Goal: Transaction & Acquisition: Purchase product/service

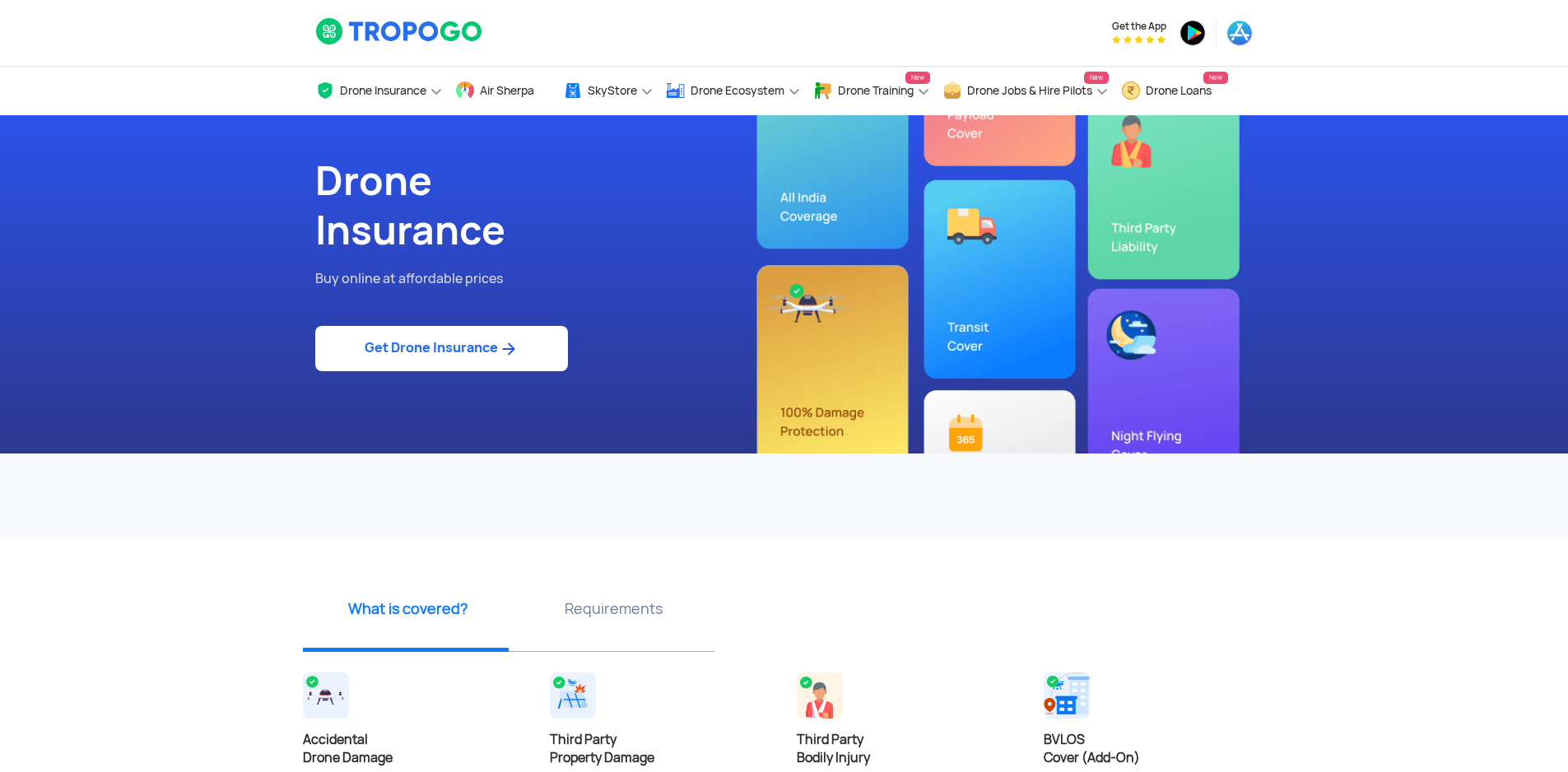
click at [498, 322] on div at bounding box center [543, 317] width 457 height 16
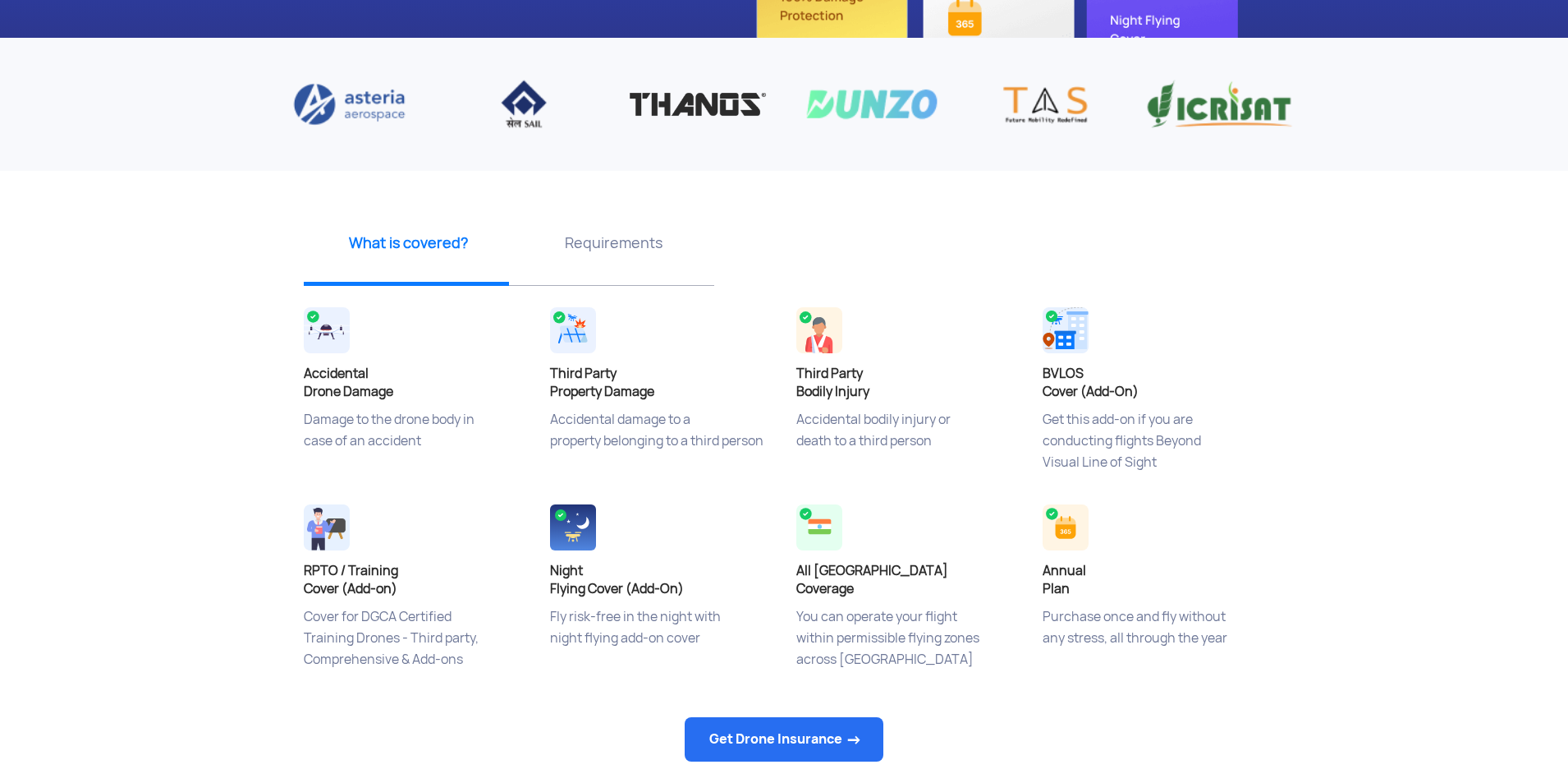
scroll to position [493, 0]
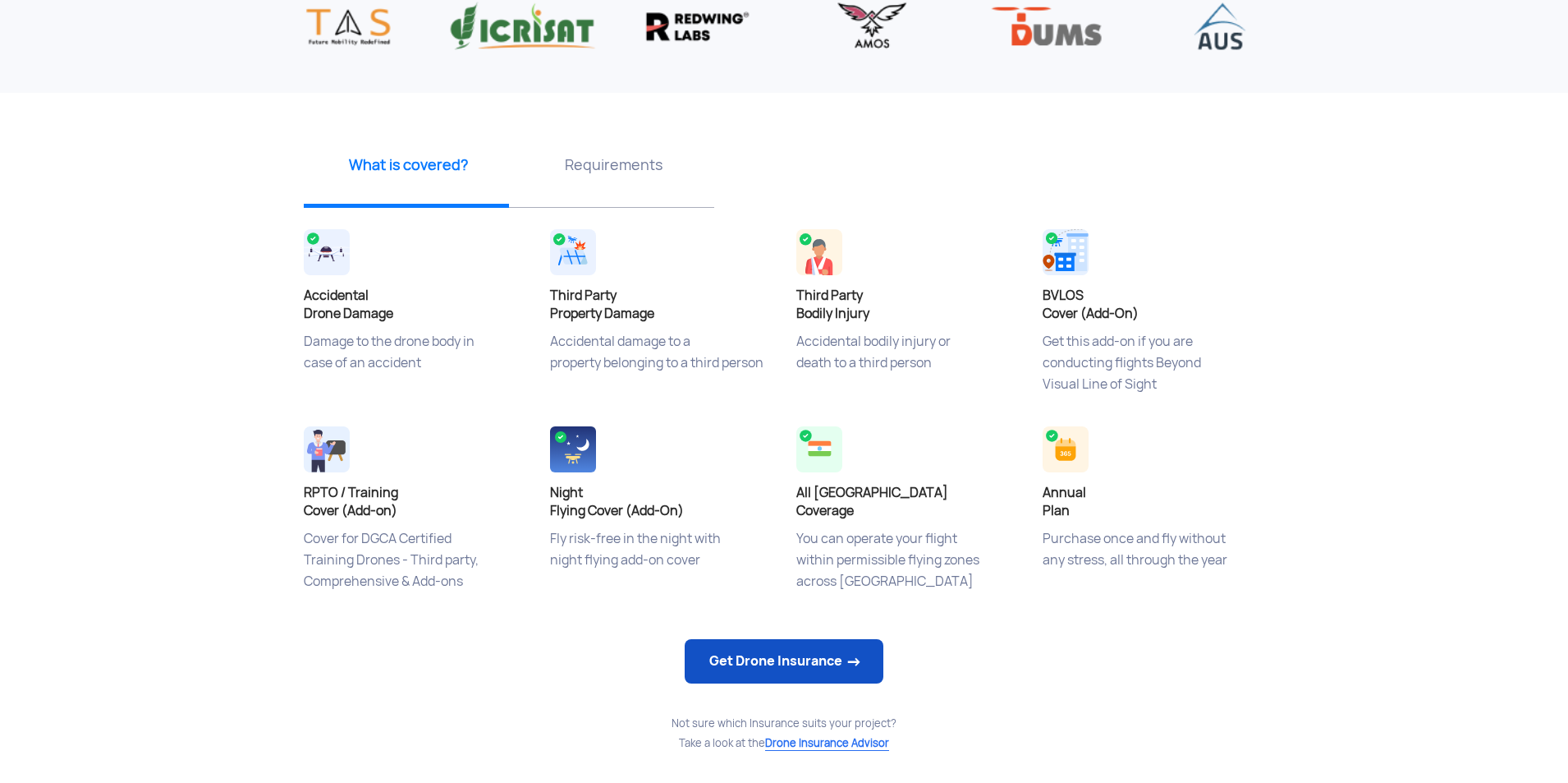
click at [808, 655] on link "Get Drone Insurance" at bounding box center [784, 661] width 199 height 44
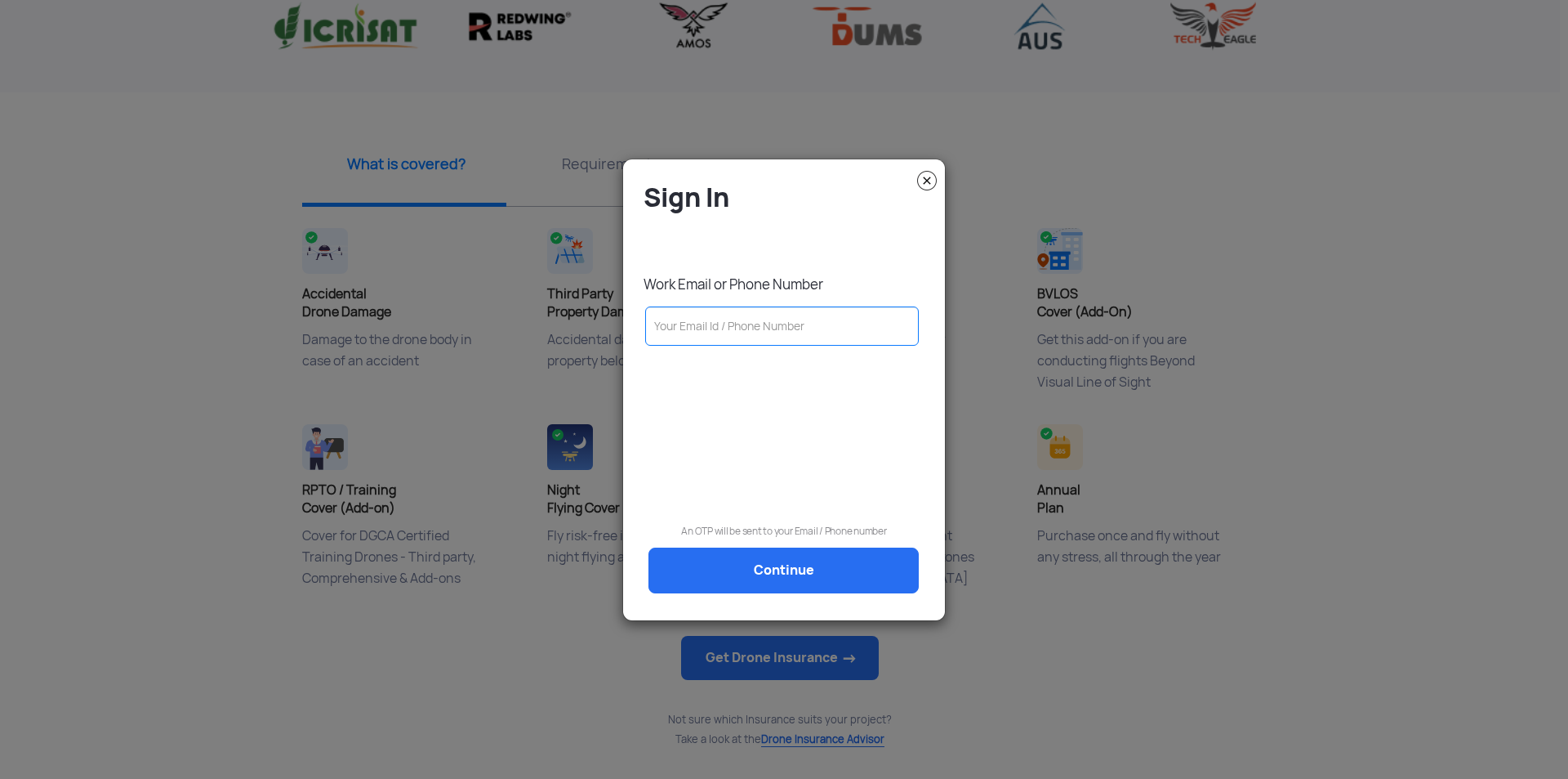
click at [931, 179] on img at bounding box center [927, 180] width 19 height 19
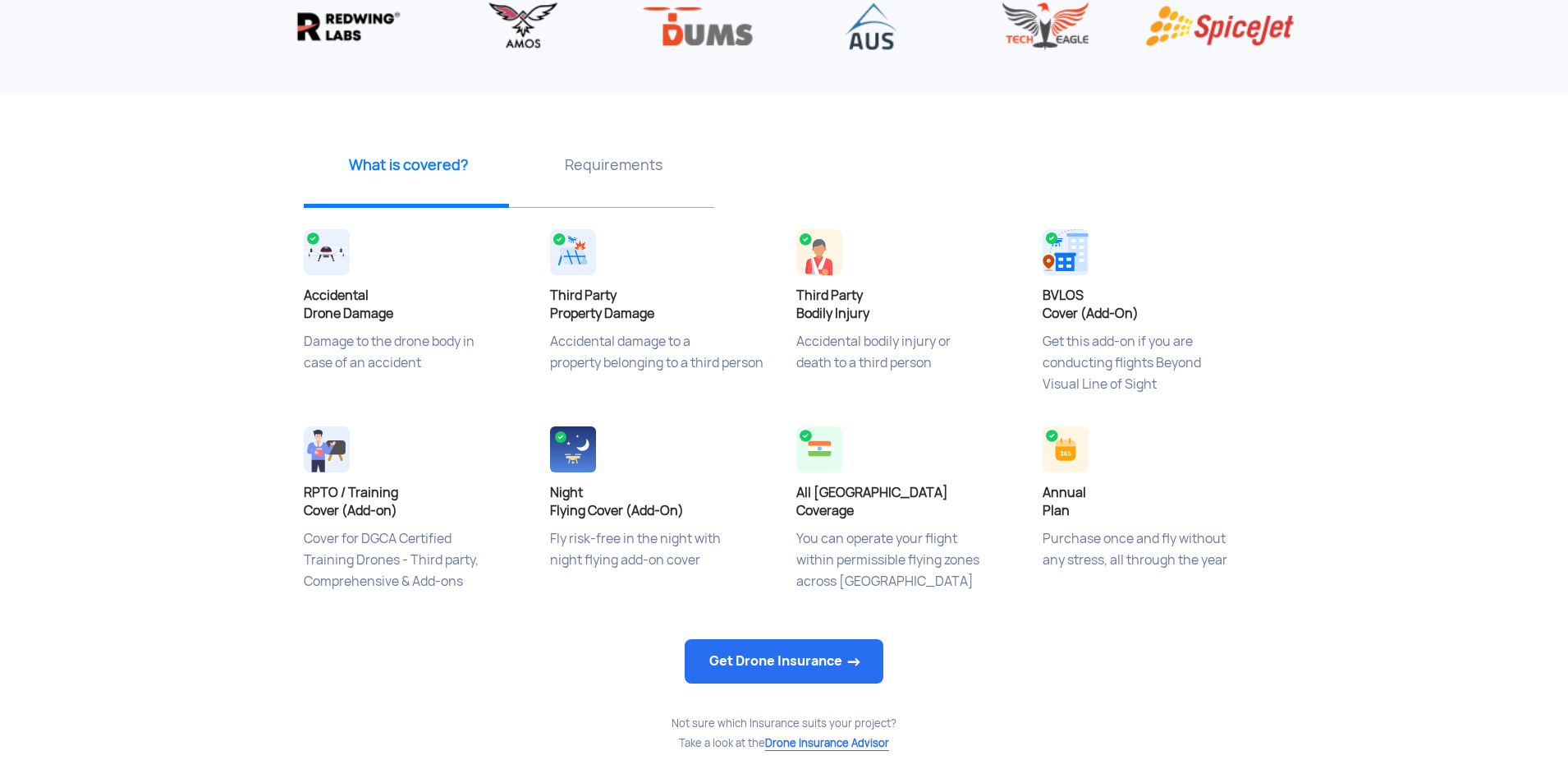
click at [1063, 542] on p "Purchase once and fly without any stress, all through the year" at bounding box center [1154, 569] width 222 height 82
click at [1058, 486] on h4 "Annual Plan" at bounding box center [1154, 502] width 222 height 36
click at [1055, 469] on img at bounding box center [1066, 449] width 46 height 46
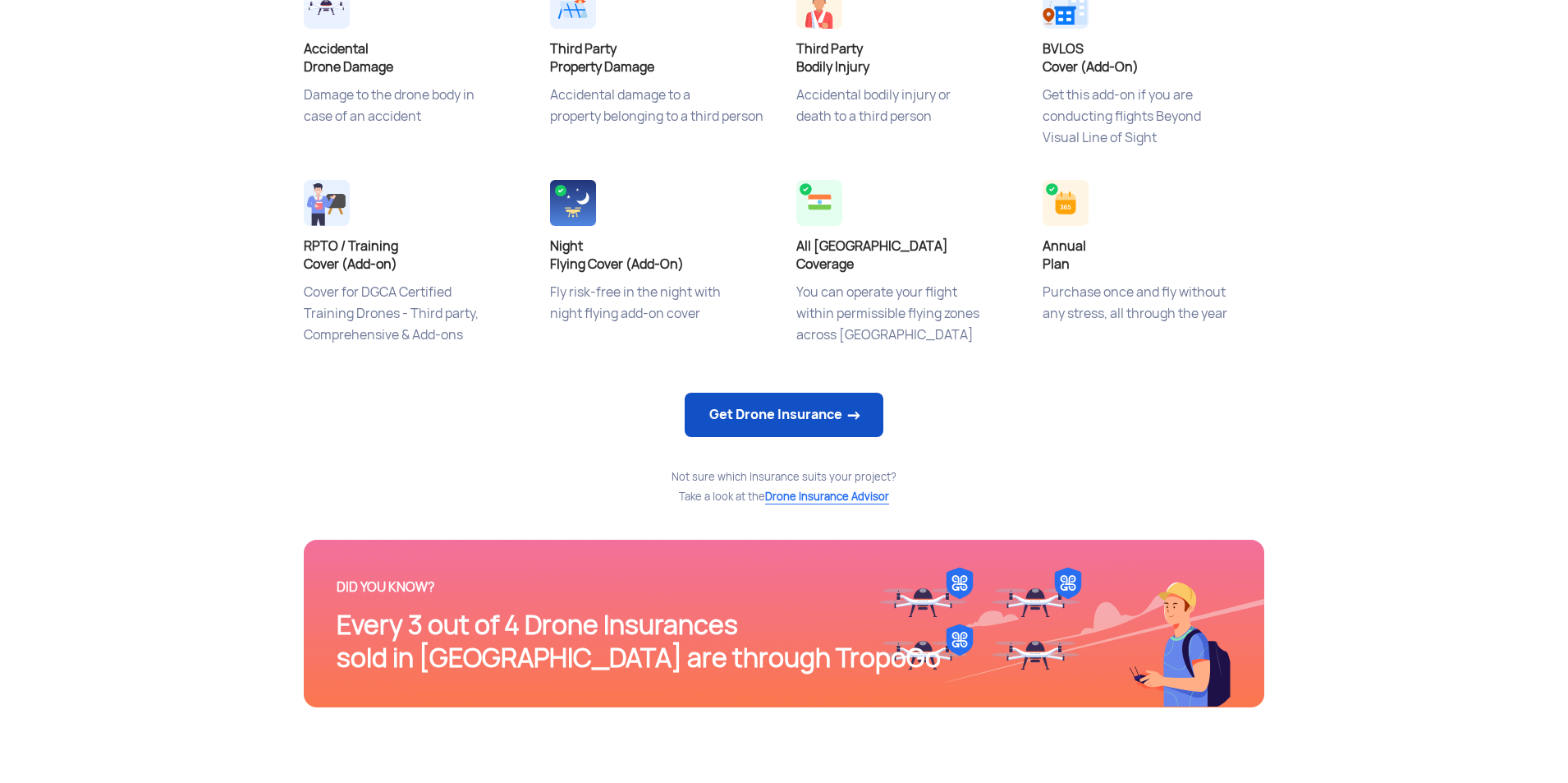
click at [790, 415] on link "Get Drone Insurance" at bounding box center [784, 414] width 199 height 44
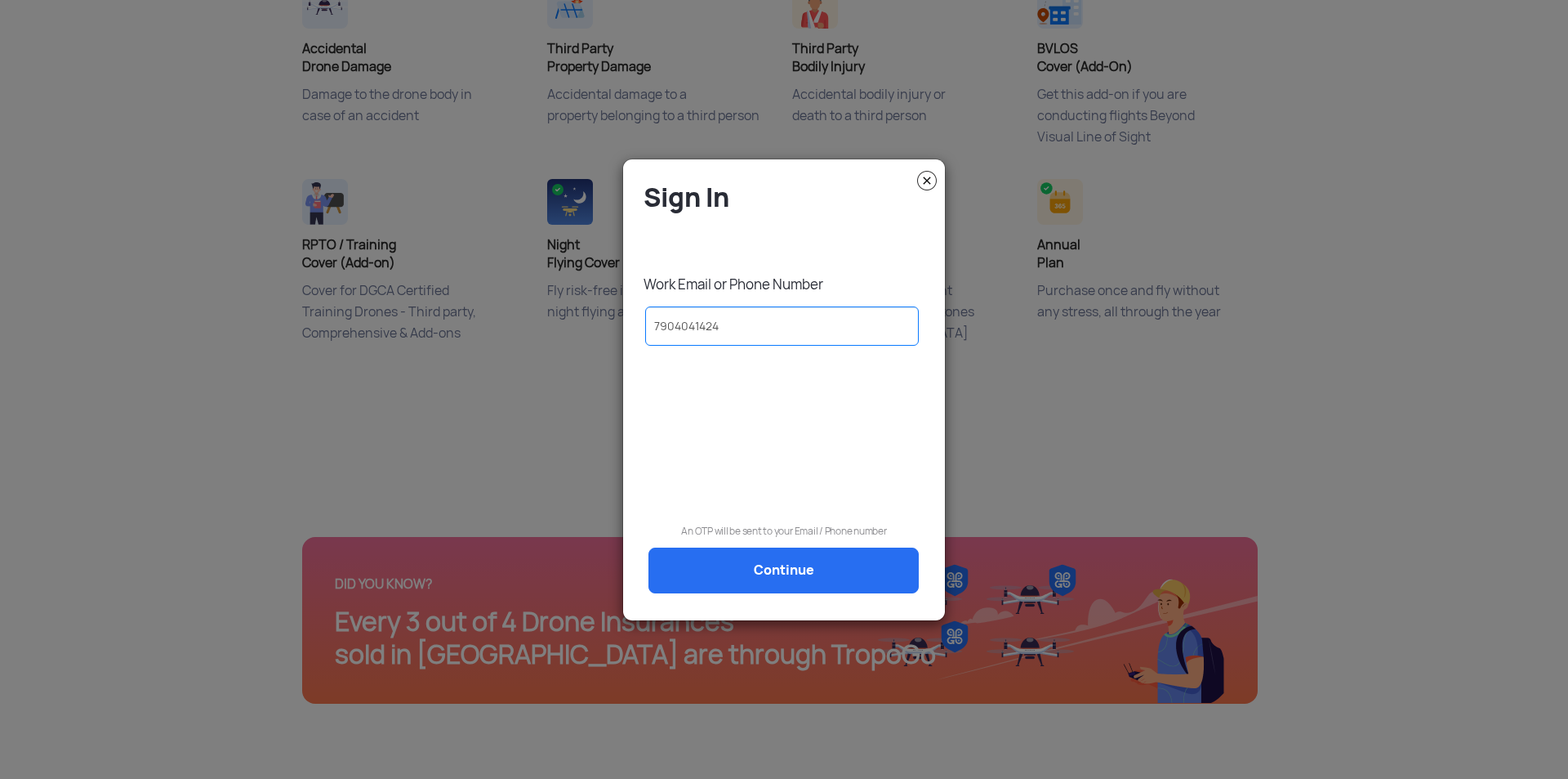
type input "7904041424"
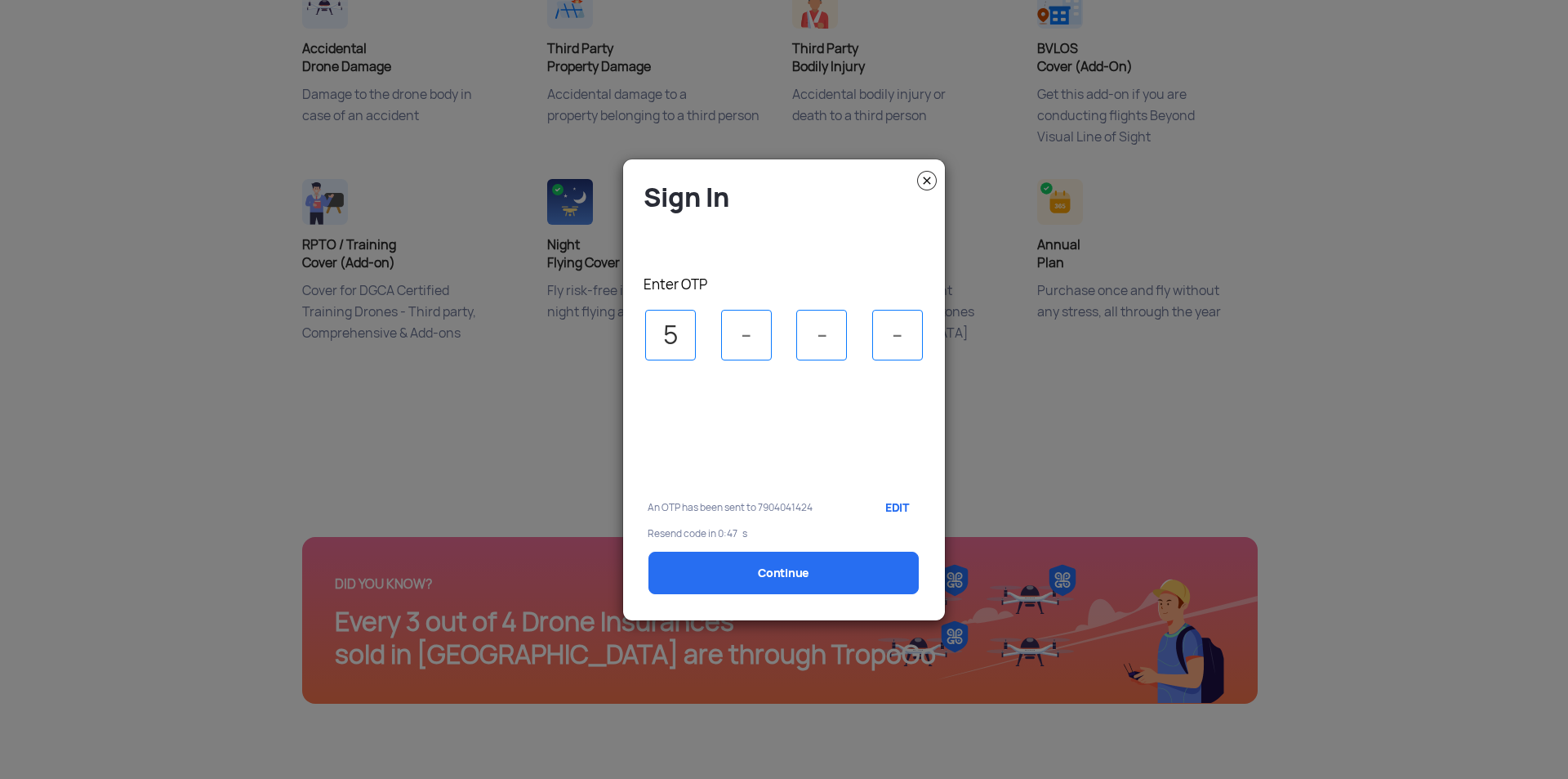
type input "5"
type input "8"
type input "0"
type input "3"
select select "1000000"
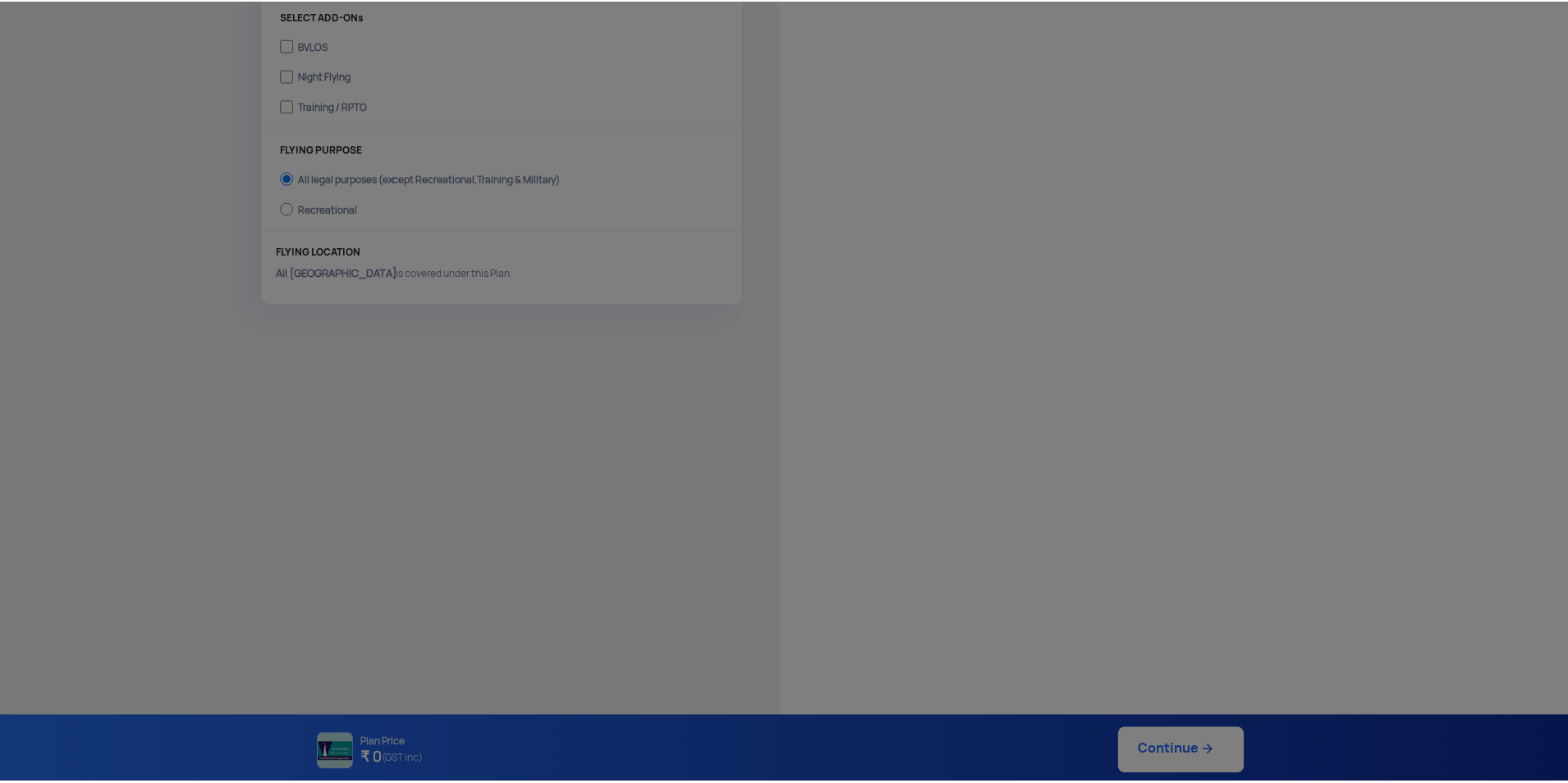
scroll to position [600, 0]
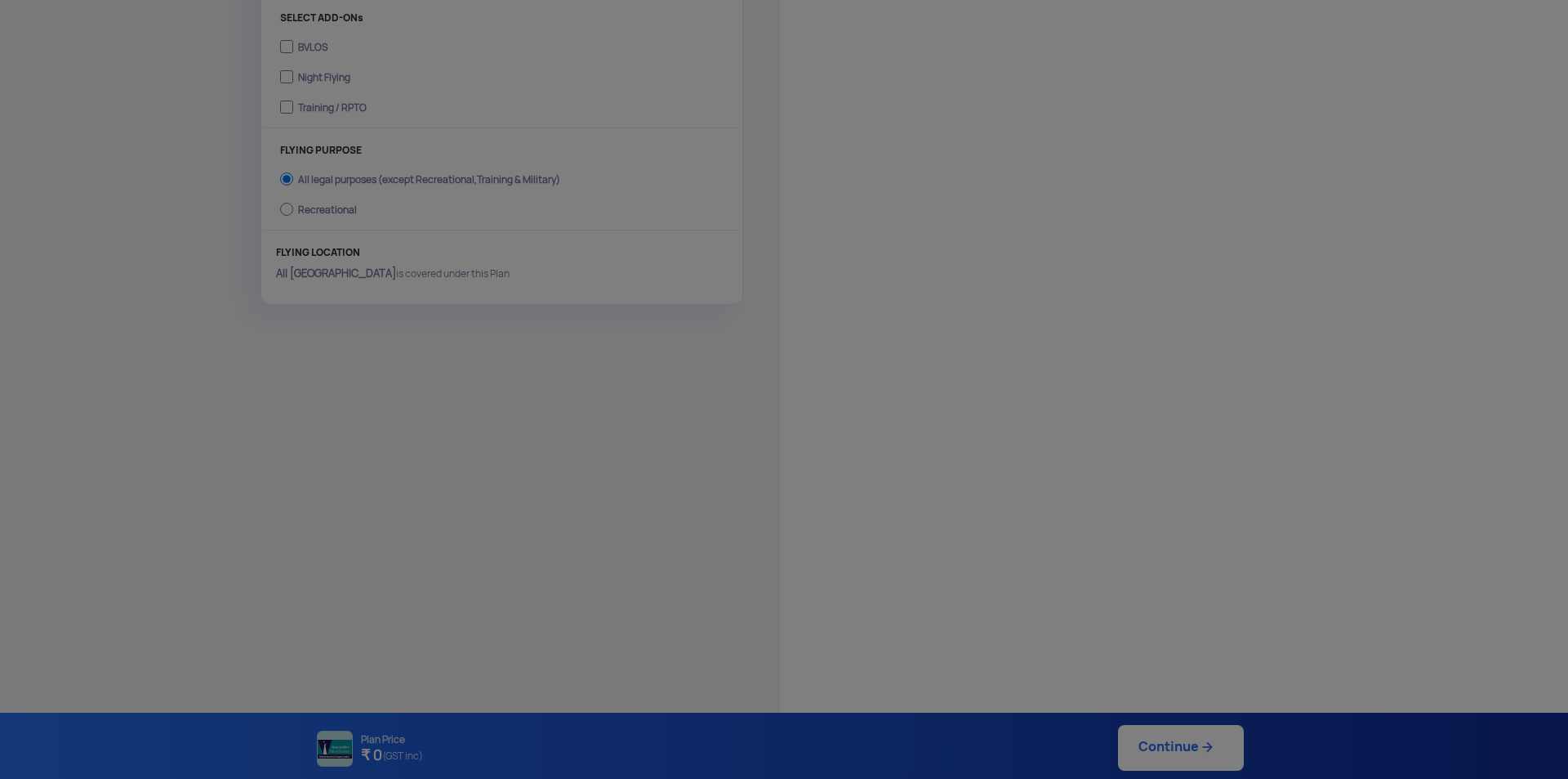
type input "[DATE] 1:55:00 PM"
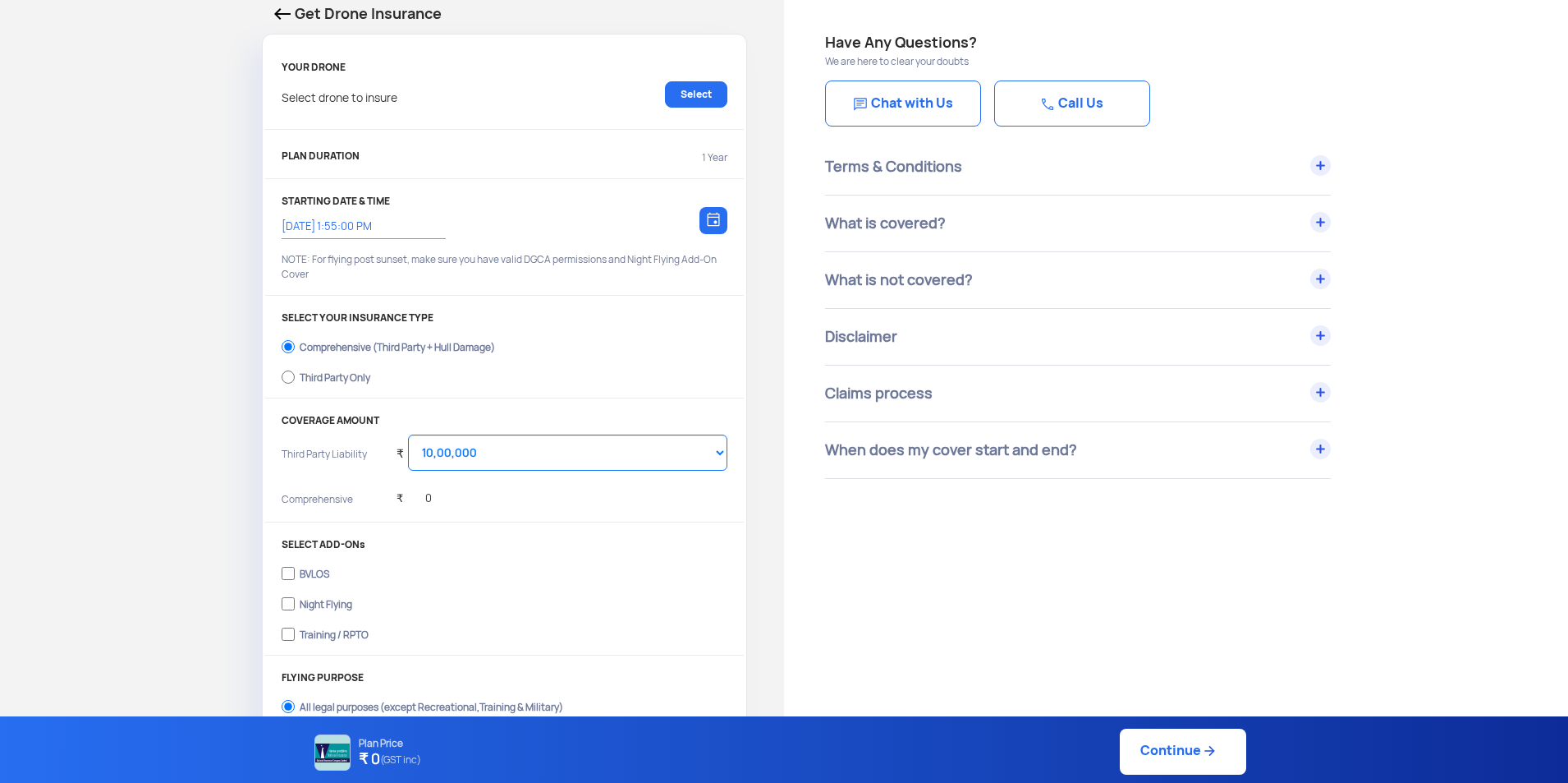
scroll to position [0, 0]
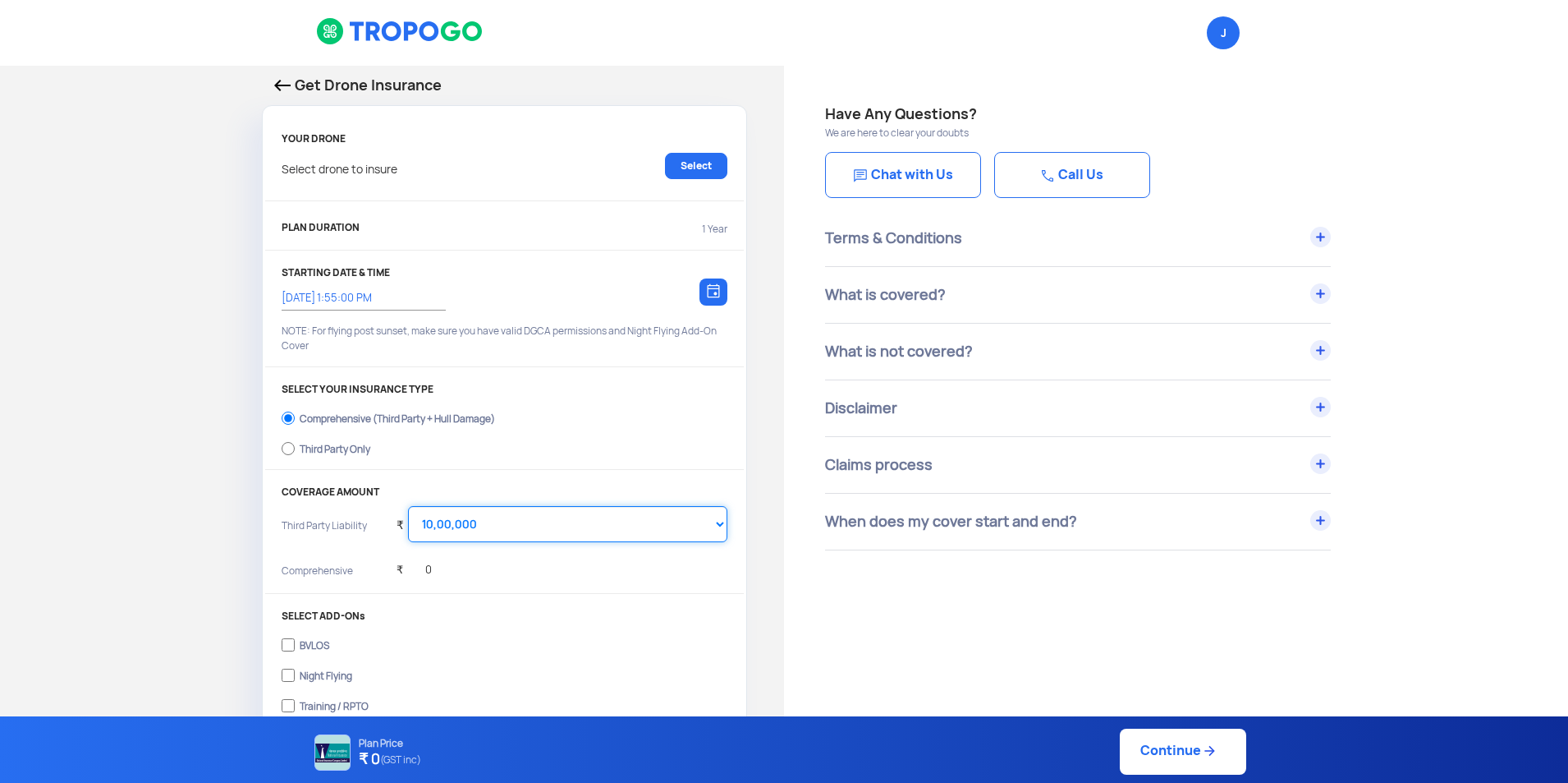
click at [678, 531] on select "Select Amount 10,00,000 15,00,000 20,00,000 25,00,000 30,00,000 35,00,000 40,00…" at bounding box center [568, 524] width 319 height 36
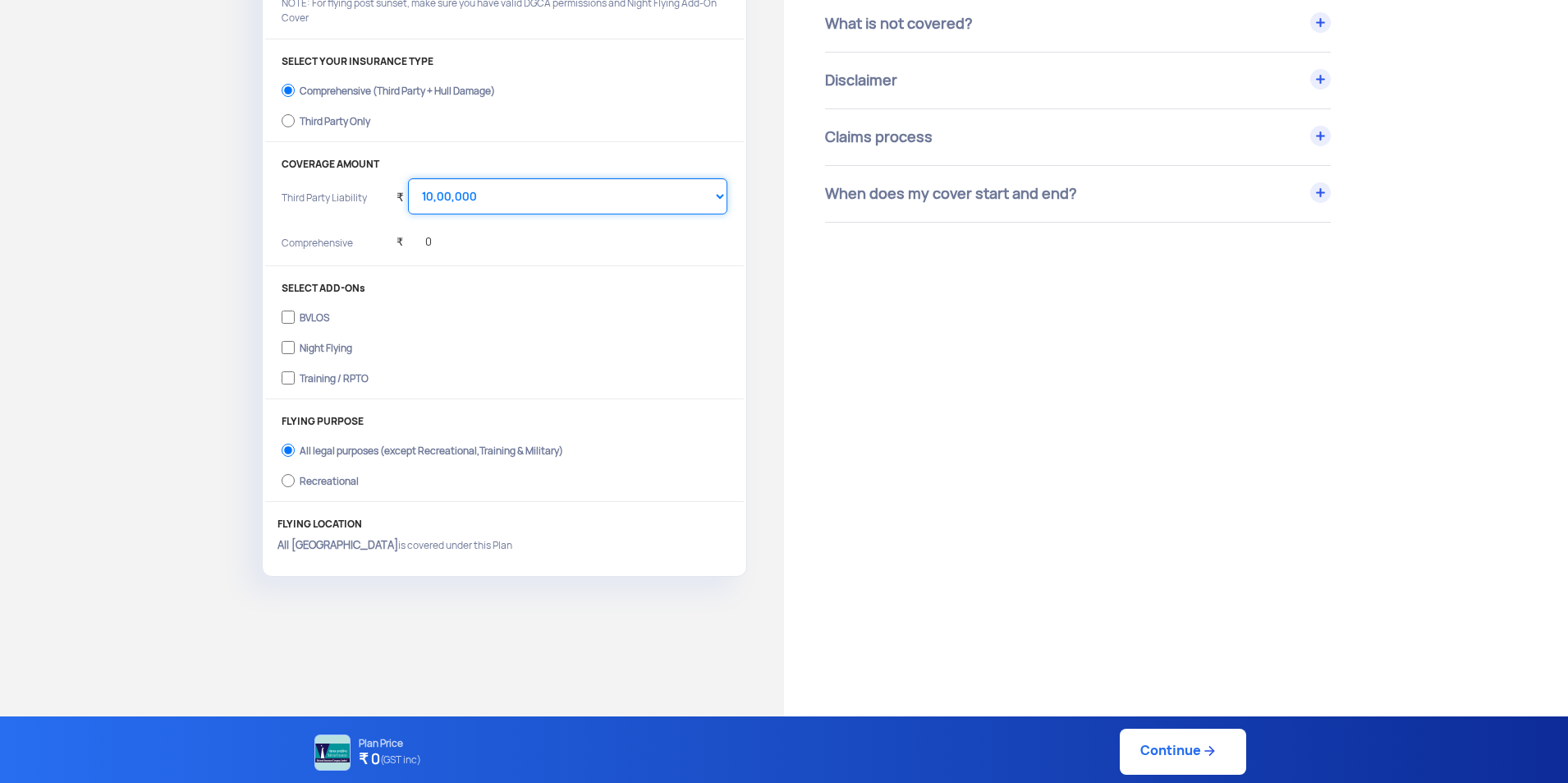
scroll to position [329, 0]
click at [626, 192] on select "Select Amount 10,00,000 15,00,000 20,00,000 25,00,000 30,00,000 35,00,000 40,00…" at bounding box center [568, 195] width 319 height 36
click at [200, 275] on div "Get Drone Insurance YOUR DRONE Select drone to insure Select PLAN DURATION 1 Ye…" at bounding box center [392, 160] width 784 height 847
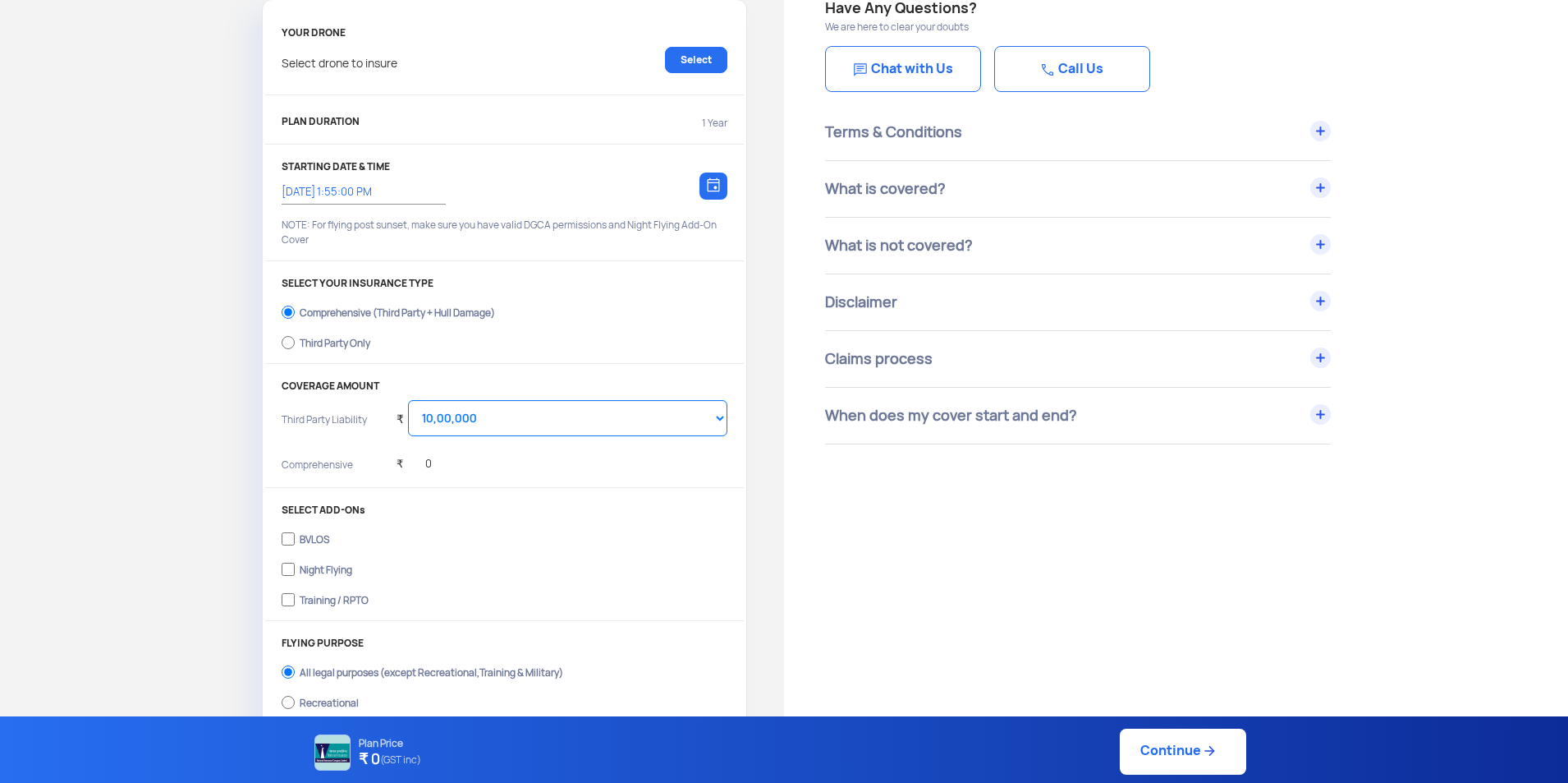
scroll to position [82, 0]
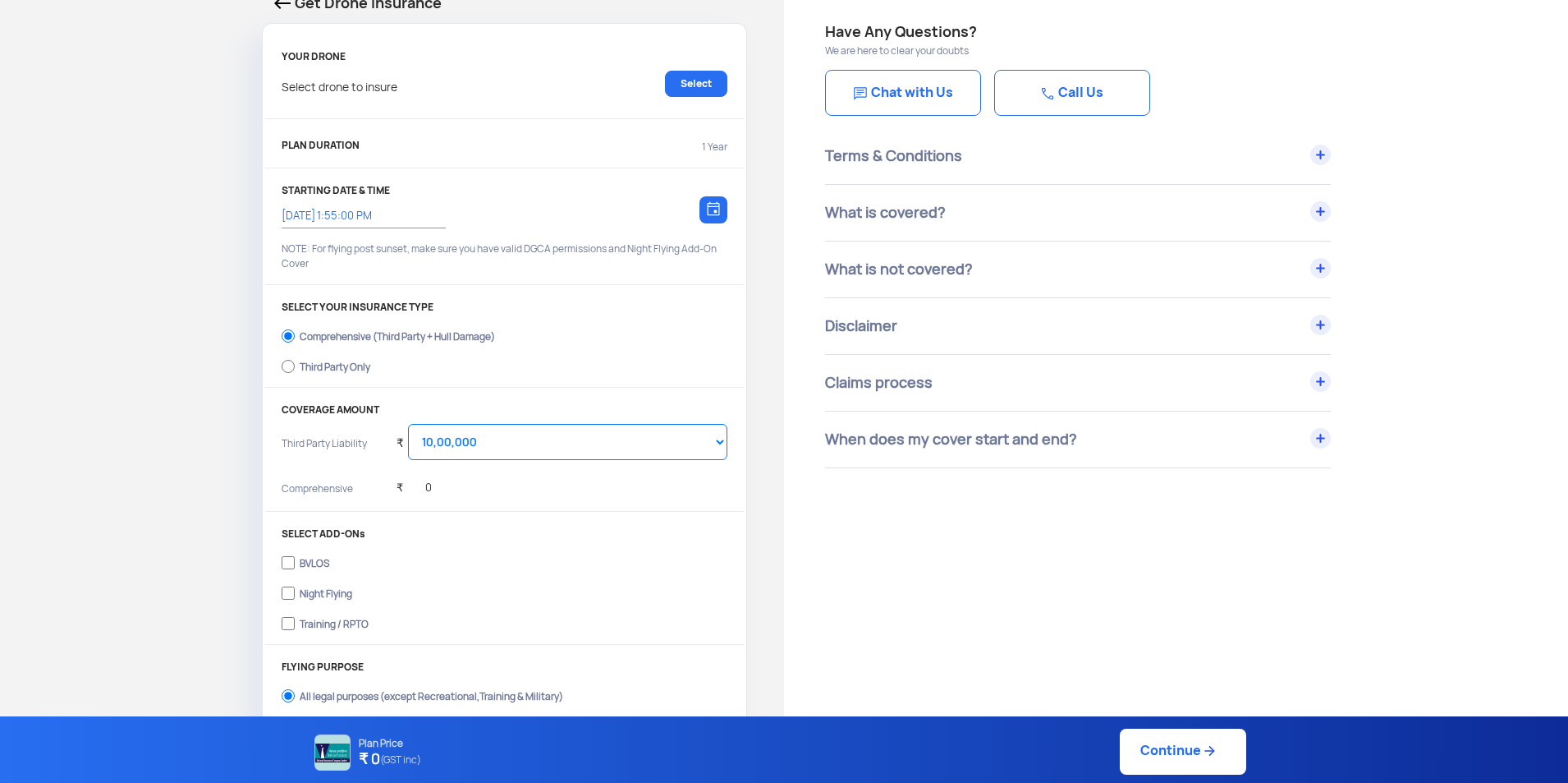
click at [904, 280] on div "What is not covered?" at bounding box center [1078, 269] width 506 height 56
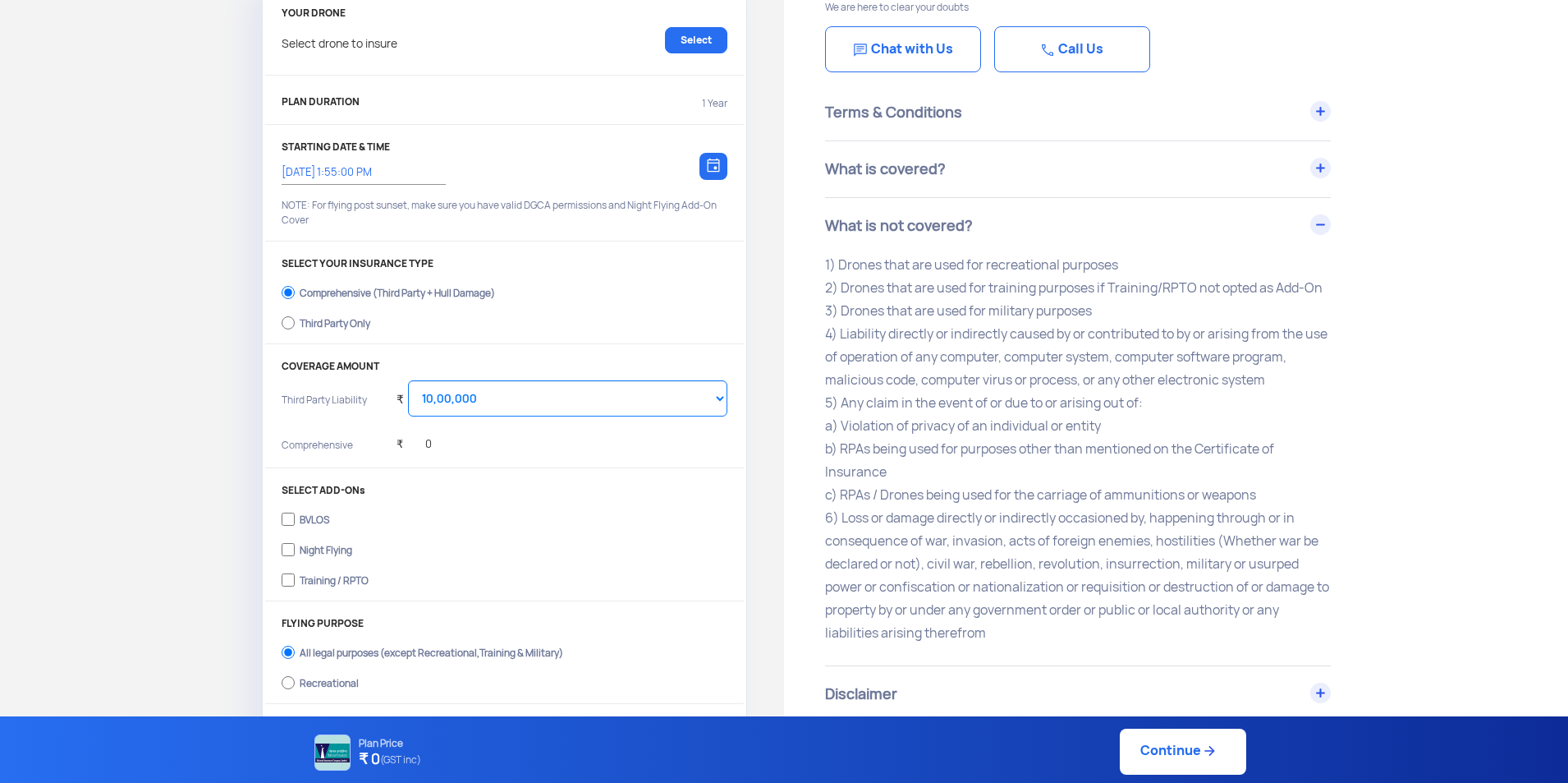
scroll to position [164, 0]
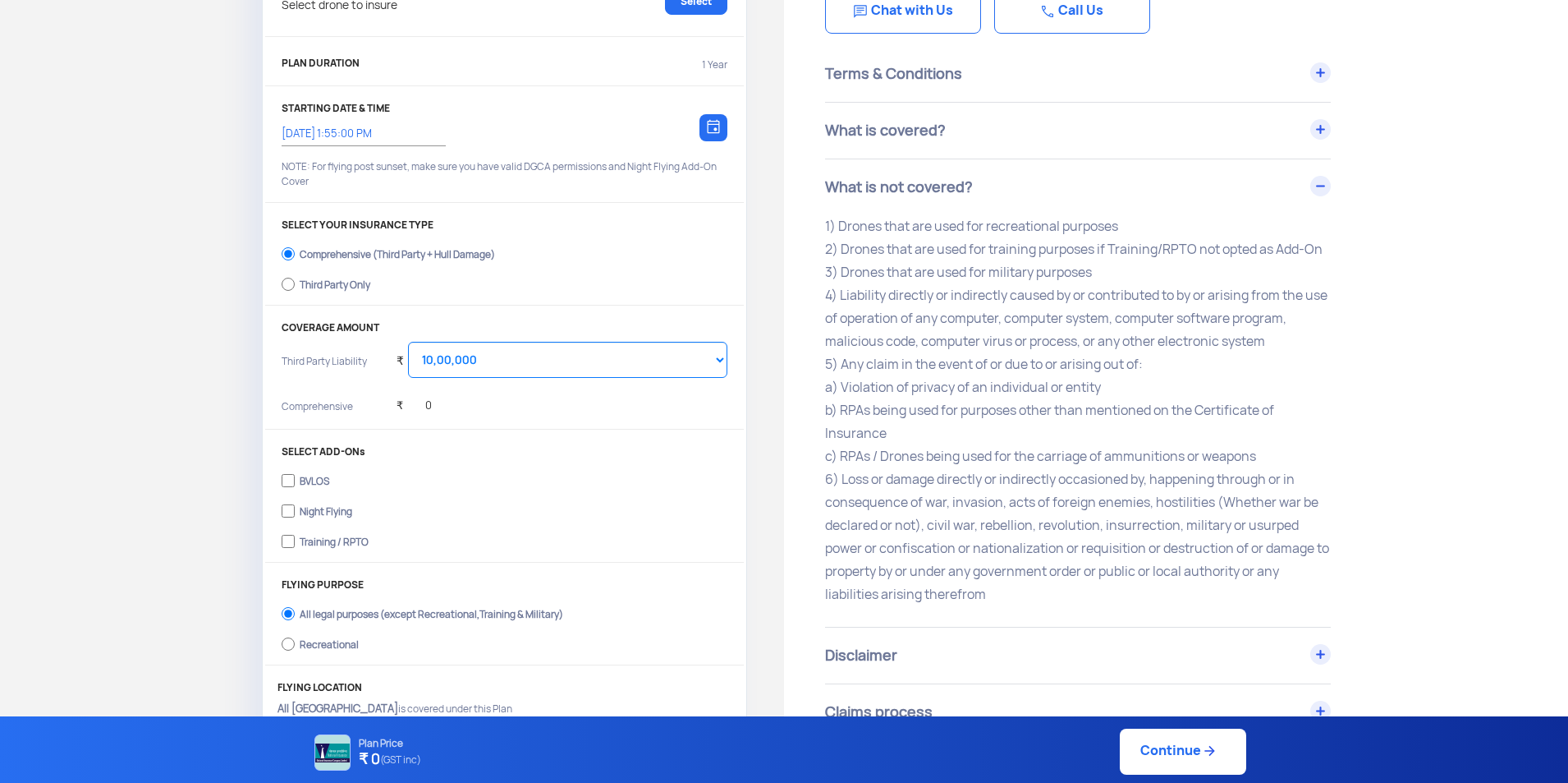
click at [988, 149] on div "What is covered?" at bounding box center [1078, 130] width 506 height 56
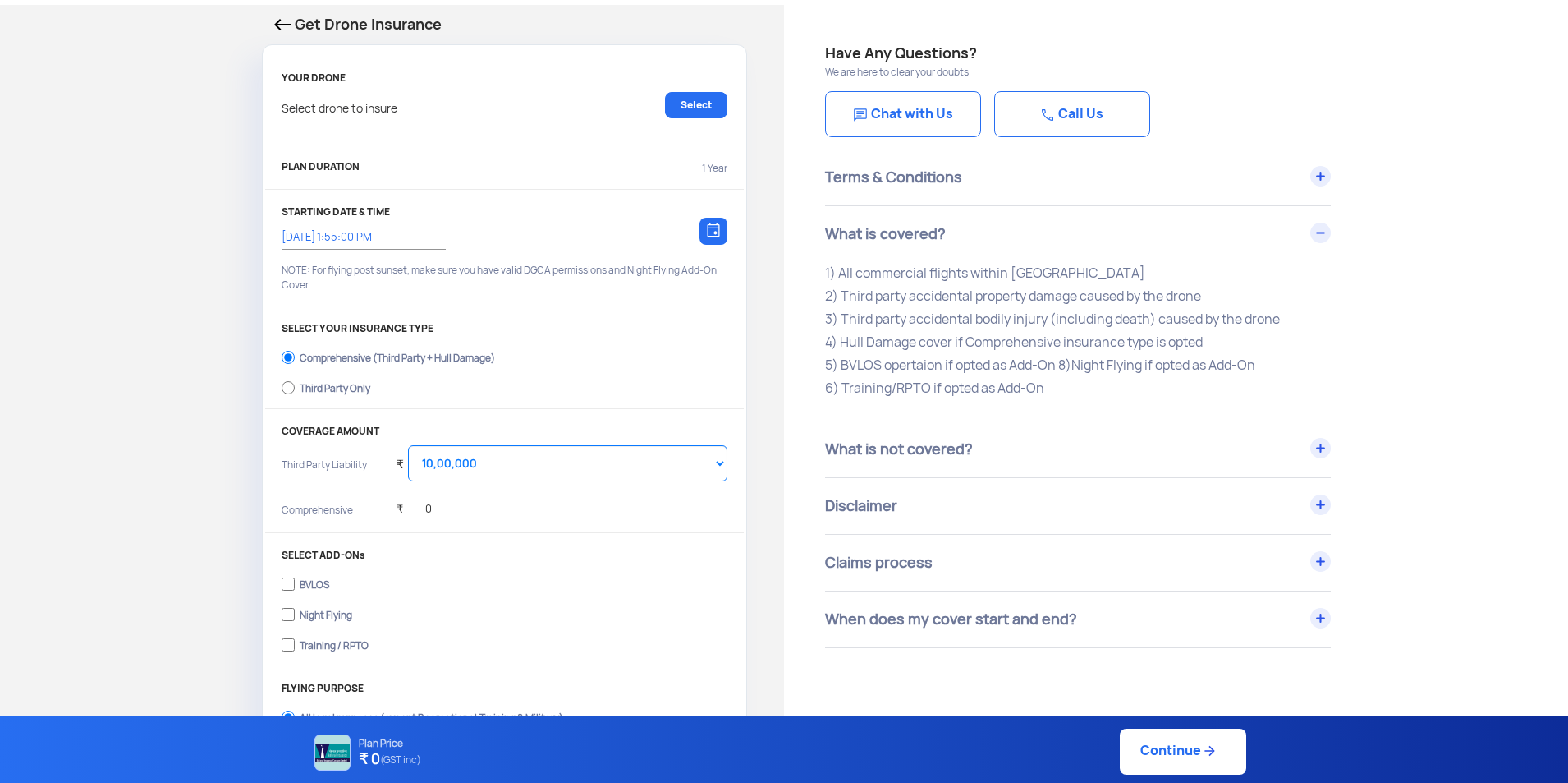
scroll to position [247, 0]
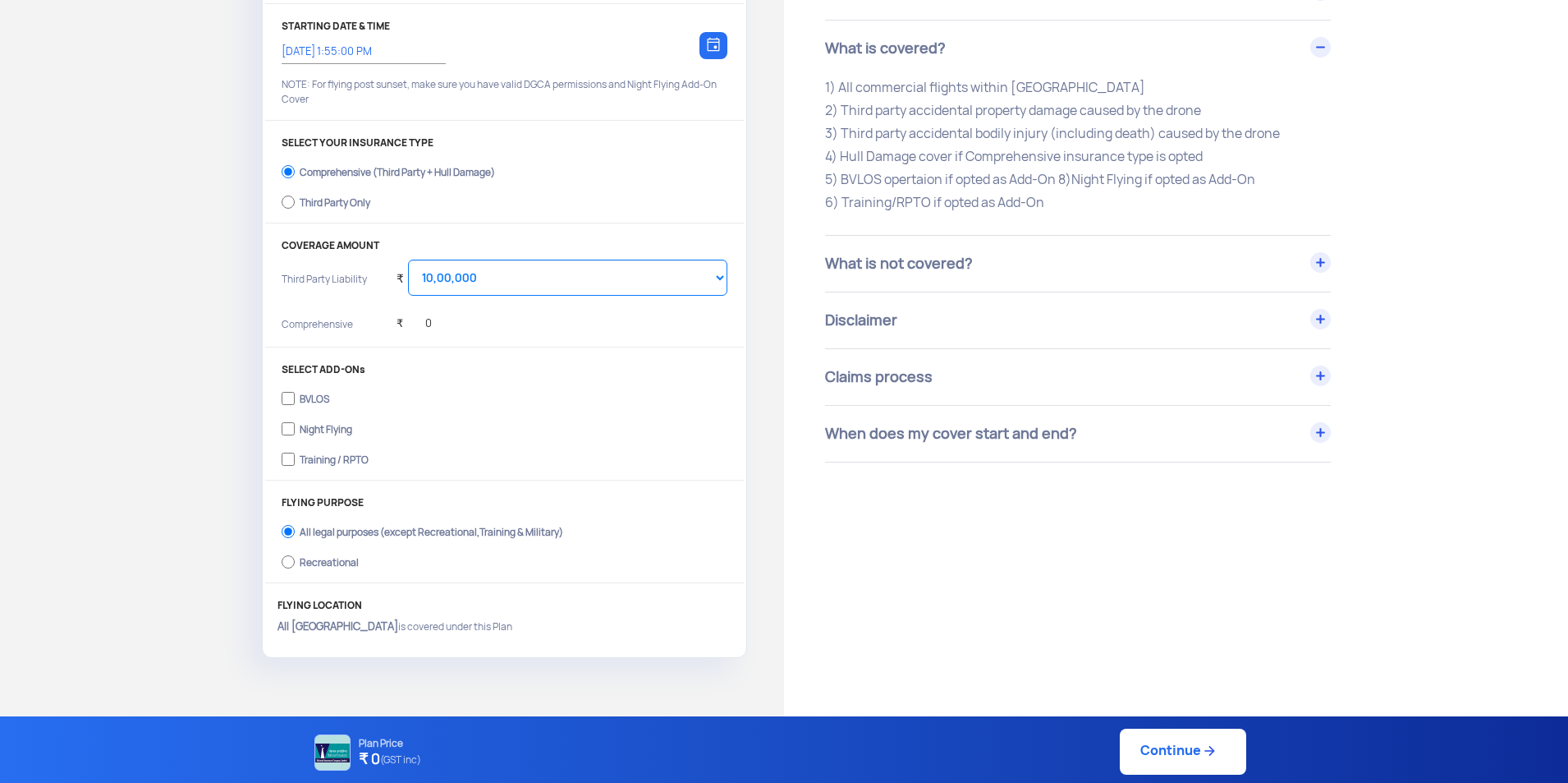
click at [313, 201] on div "Third Party Only" at bounding box center [335, 201] width 70 height 7
click at [295, 201] on input "Third Party Only" at bounding box center [288, 202] width 14 height 23
radio input "true"
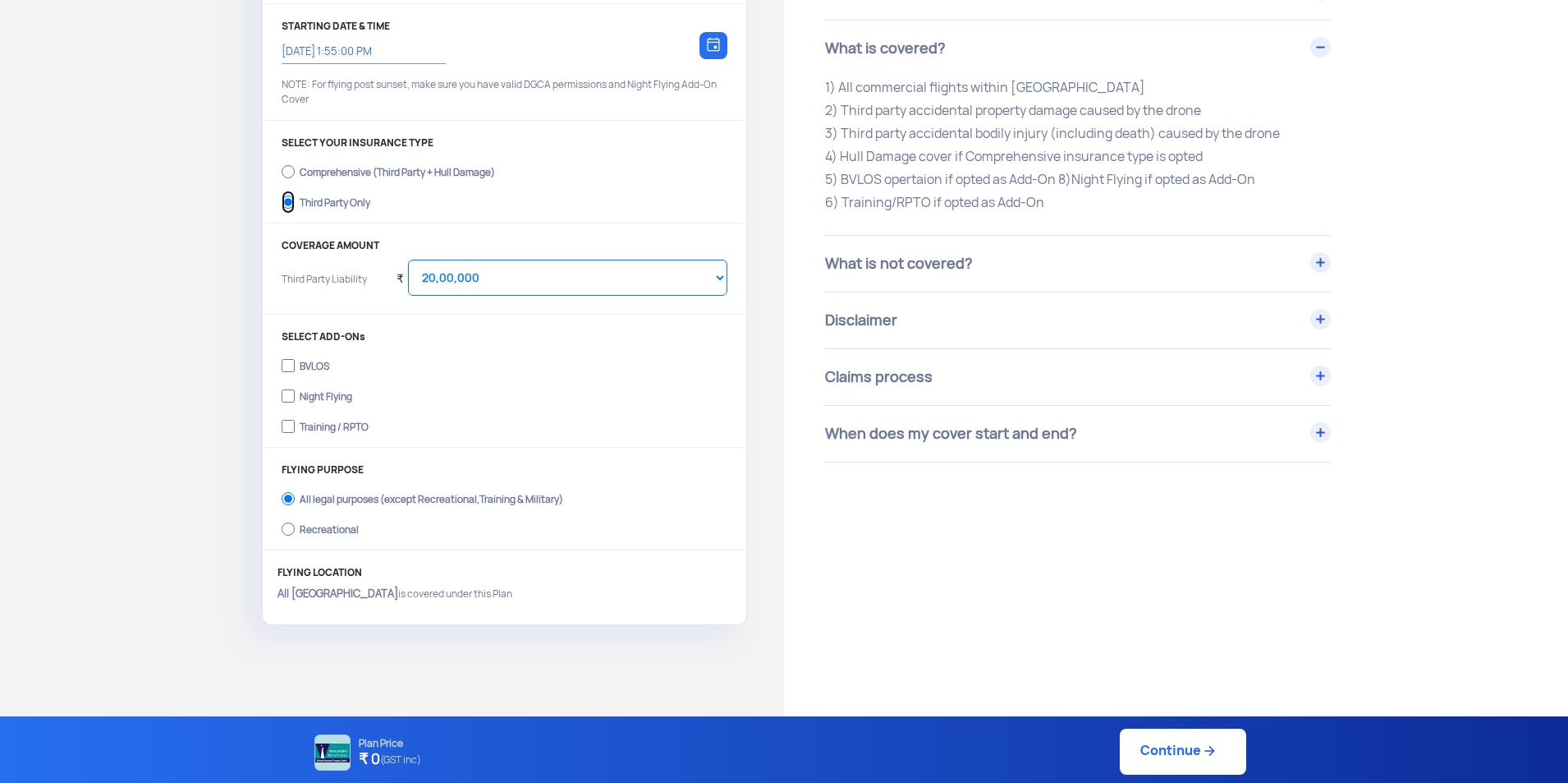
select select "2000000"
click at [368, 180] on label "Comprehensive (Third Party + Hull Damage)" at bounding box center [504, 169] width 446 height 26
click at [295, 180] on input "Comprehensive (Third Party + Hull Damage)" at bounding box center [288, 171] width 14 height 23
radio input "true"
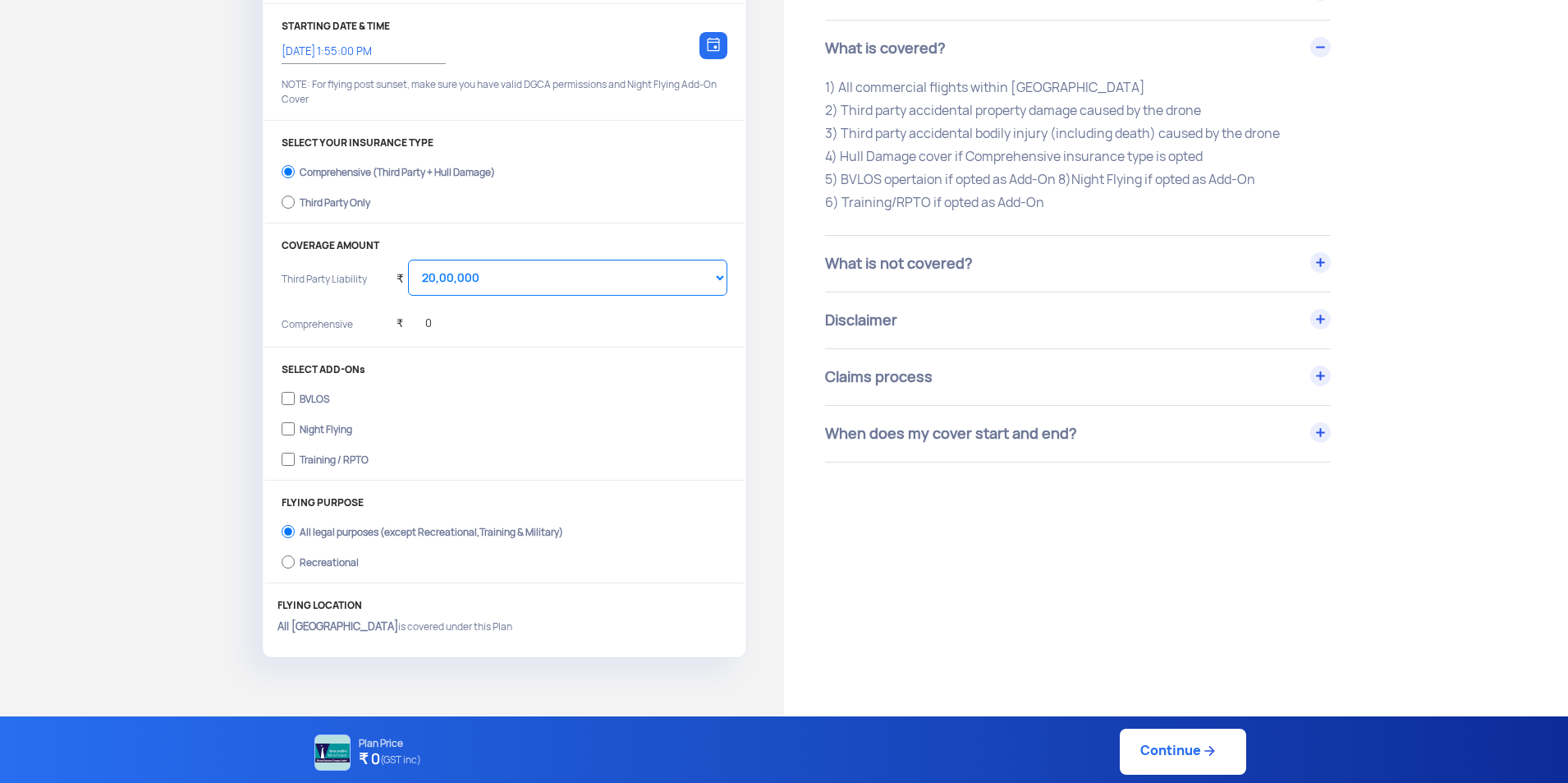
click at [359, 189] on label "Third Party Only" at bounding box center [504, 200] width 446 height 26
click at [295, 191] on input "Third Party Only" at bounding box center [288, 202] width 14 height 23
radio input "true"
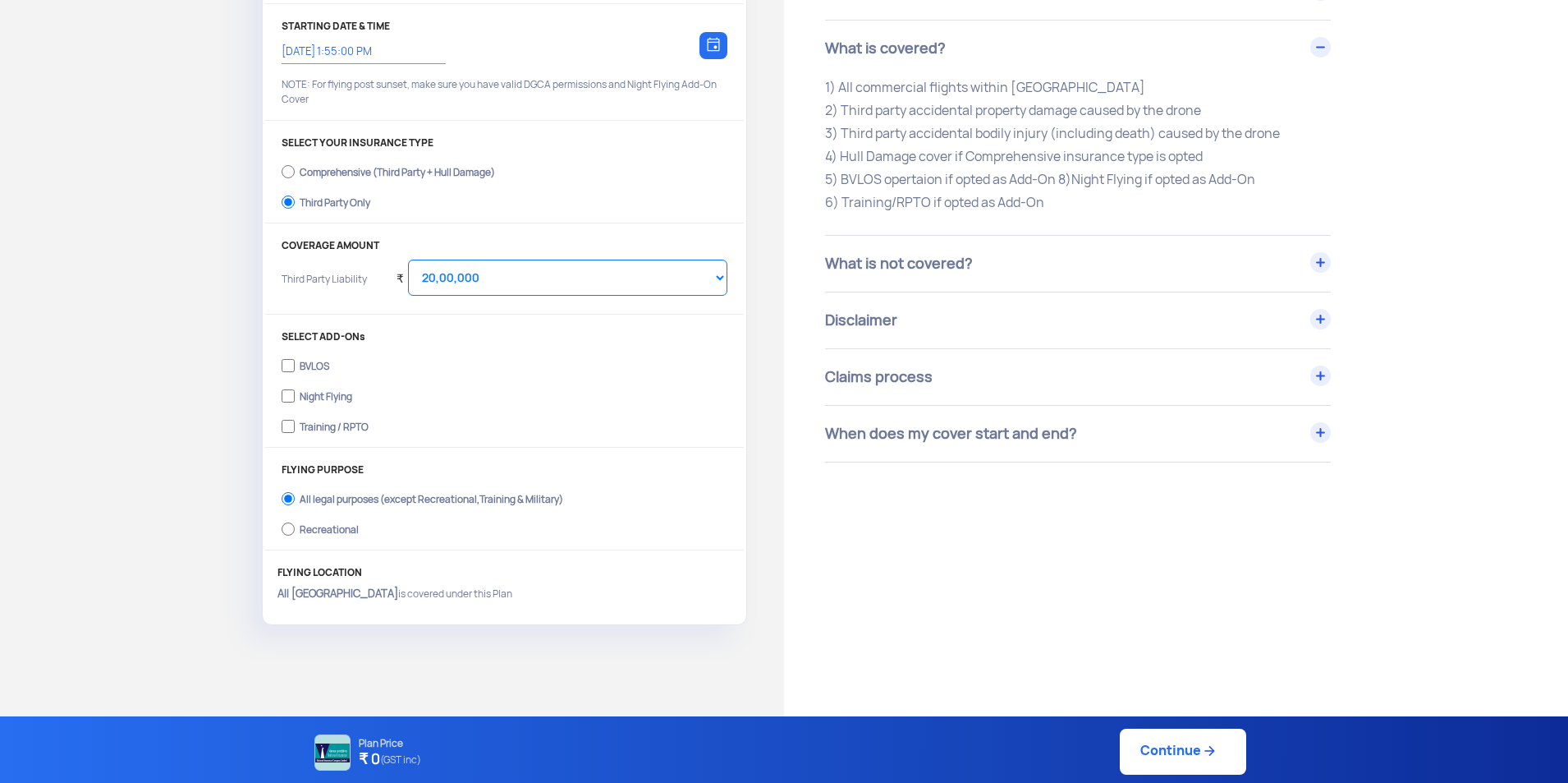
click at [374, 157] on label "Comprehensive (Third Party + Hull Damage)" at bounding box center [504, 169] width 446 height 26
click at [295, 160] on input "Comprehensive (Third Party + Hull Damage)" at bounding box center [288, 171] width 14 height 23
radio input "true"
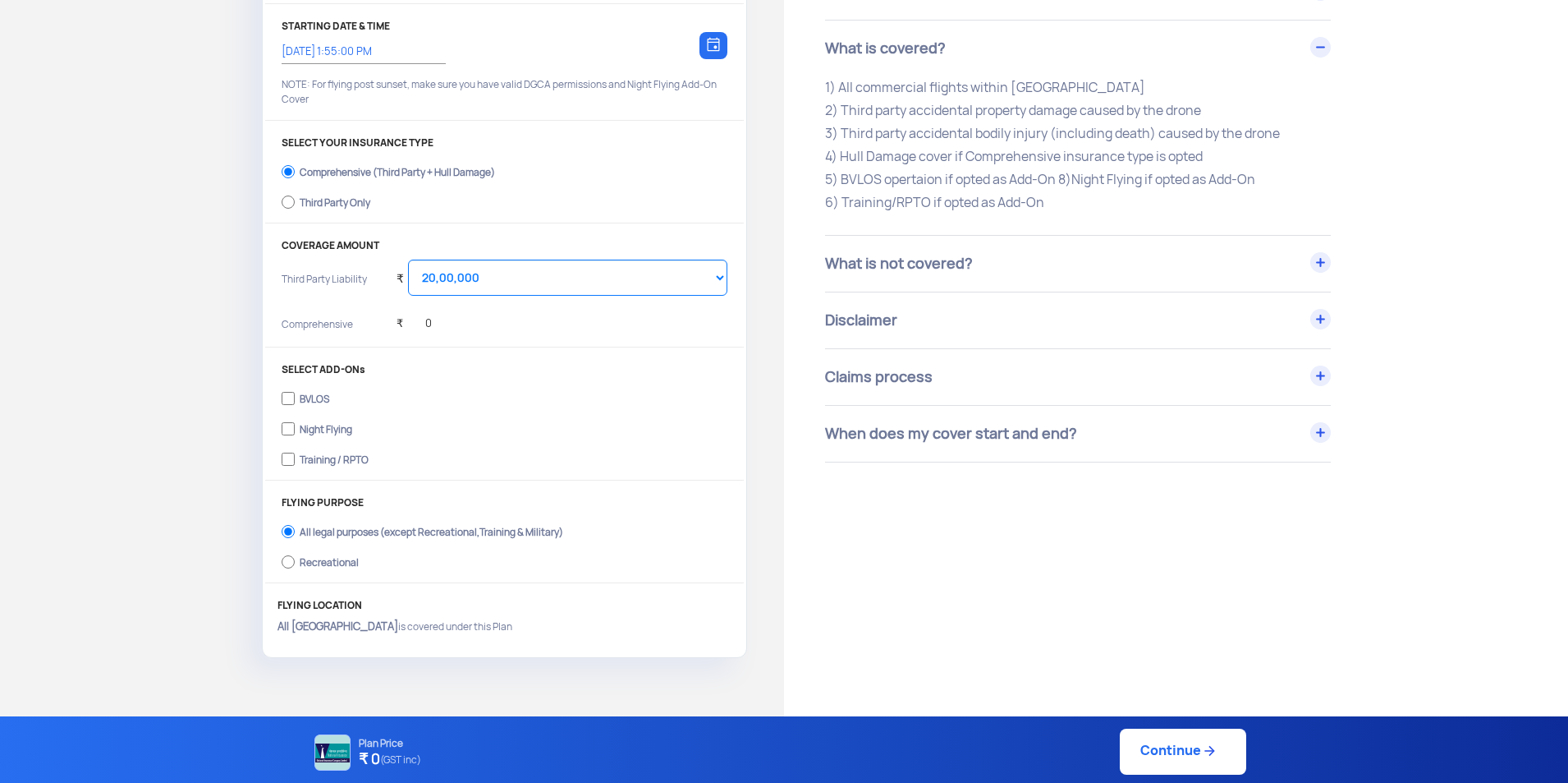
click at [440, 341] on div "₹ 0" at bounding box center [562, 325] width 331 height 33
click at [432, 319] on div "₹ 0" at bounding box center [562, 325] width 331 height 33
click at [608, 275] on select "Select Amount 10,00,000 15,00,000 20,00,000 25,00,000 30,00,000 35,00,000 40,00…" at bounding box center [568, 277] width 319 height 36
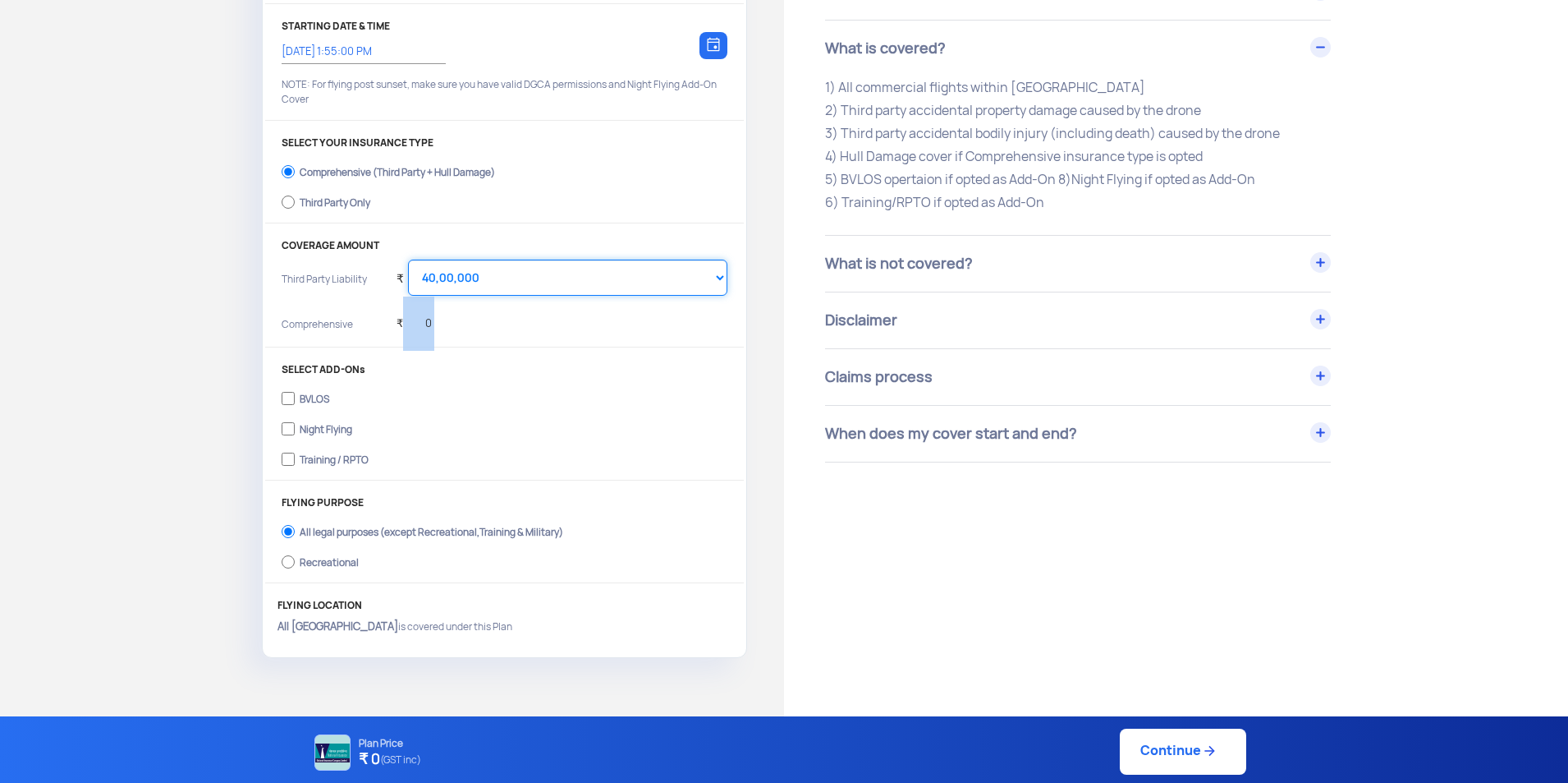
click at [408, 259] on select "Select Amount 10,00,000 15,00,000 20,00,000 25,00,000 30,00,000 35,00,000 40,00…" at bounding box center [568, 277] width 319 height 36
click at [568, 272] on select "Select Amount 10,00,000 15,00,000 20,00,000 25,00,000 30,00,000 35,00,000 40,00…" at bounding box center [568, 277] width 319 height 36
select select "2000000"
click at [408, 259] on select "Select Amount 10,00,000 15,00,000 20,00,000 25,00,000 30,00,000 35,00,000 40,00…" at bounding box center [568, 277] width 319 height 36
click at [1022, 536] on div "Have Any Questions? We are here to clear your doubts Chat with Us Call Us Terms…" at bounding box center [1177, 478] width 784 height 1317
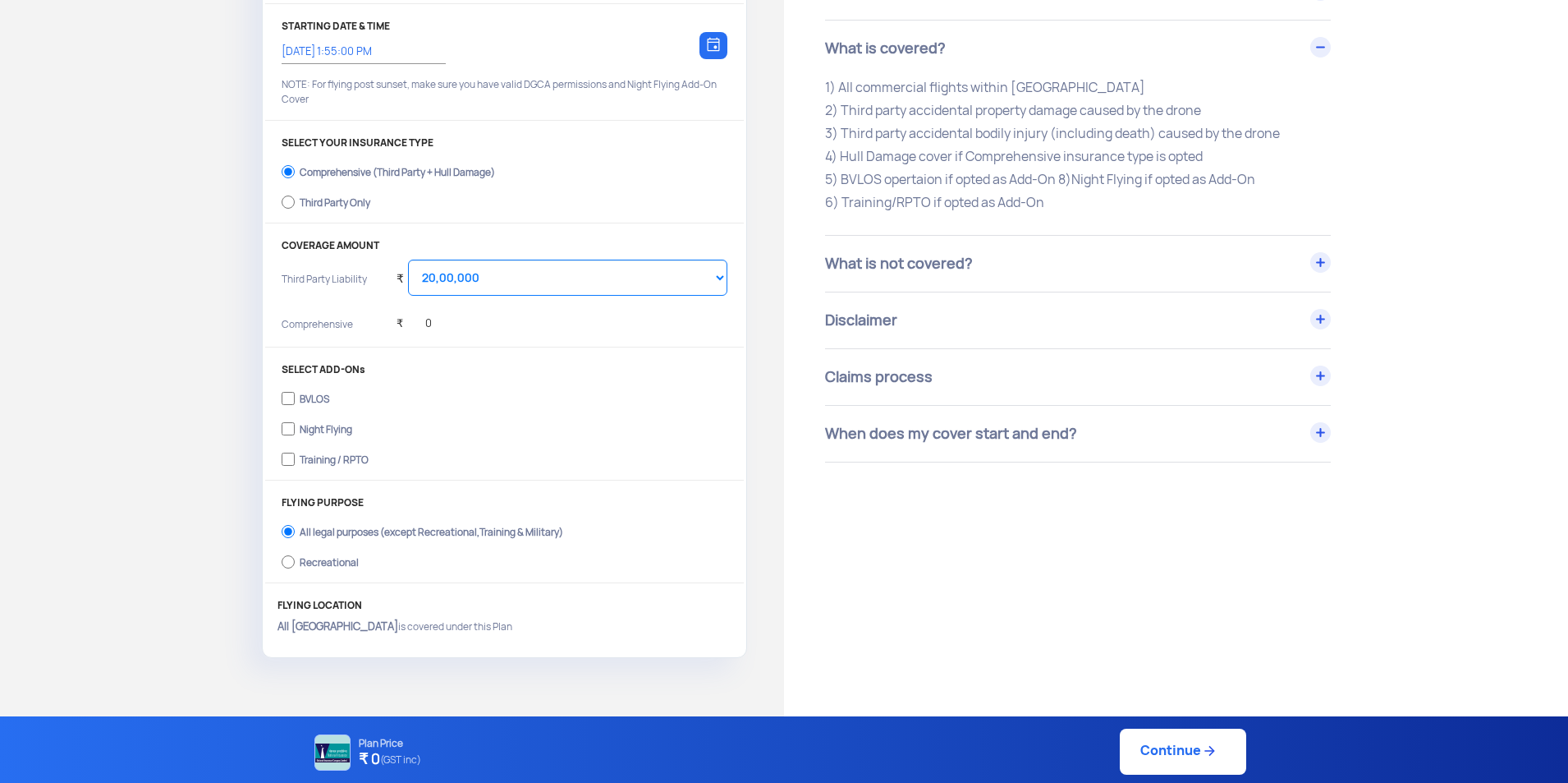
click at [956, 421] on div "When does my cover start and end?" at bounding box center [1078, 434] width 506 height 56
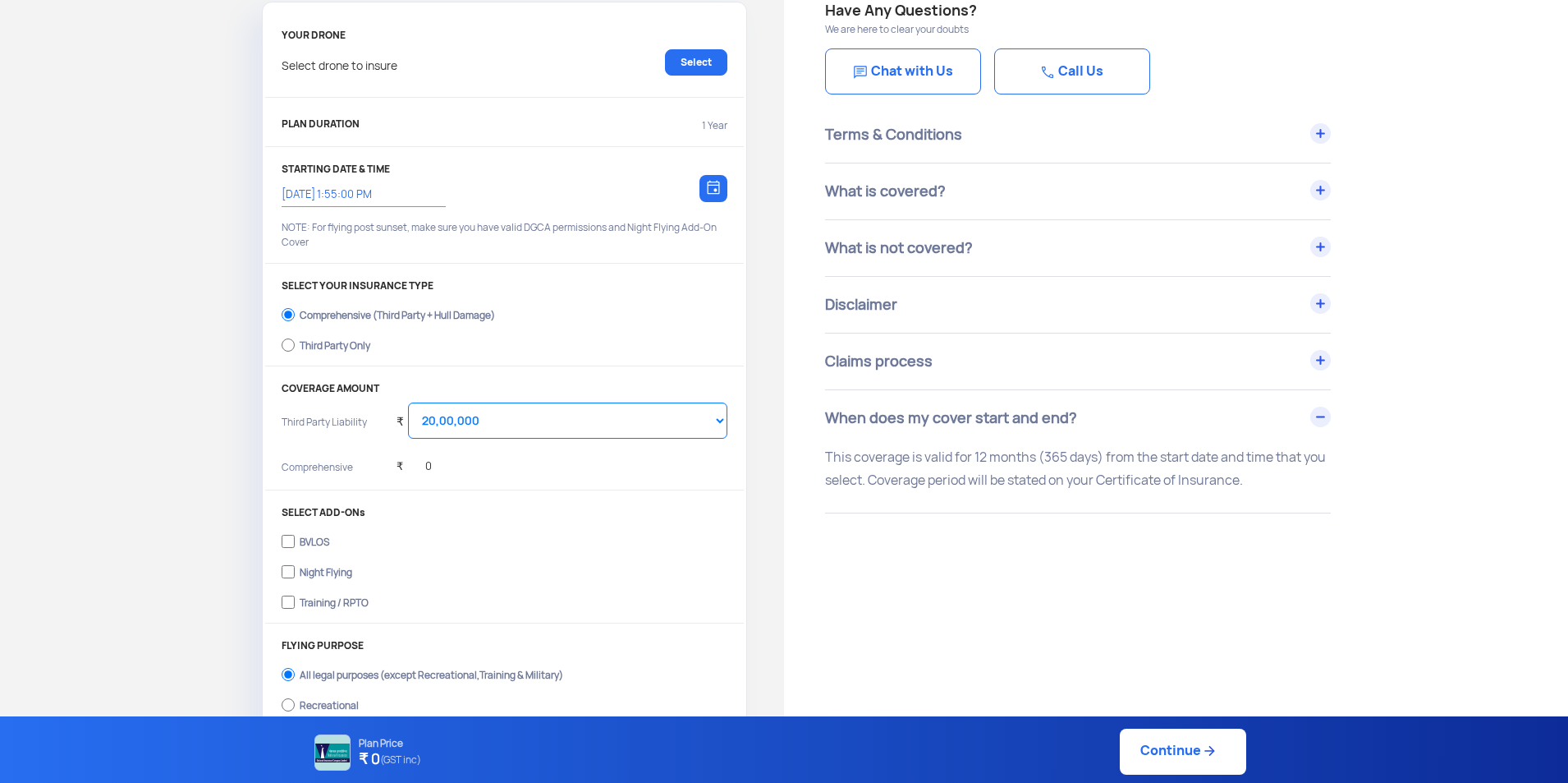
scroll to position [82, 0]
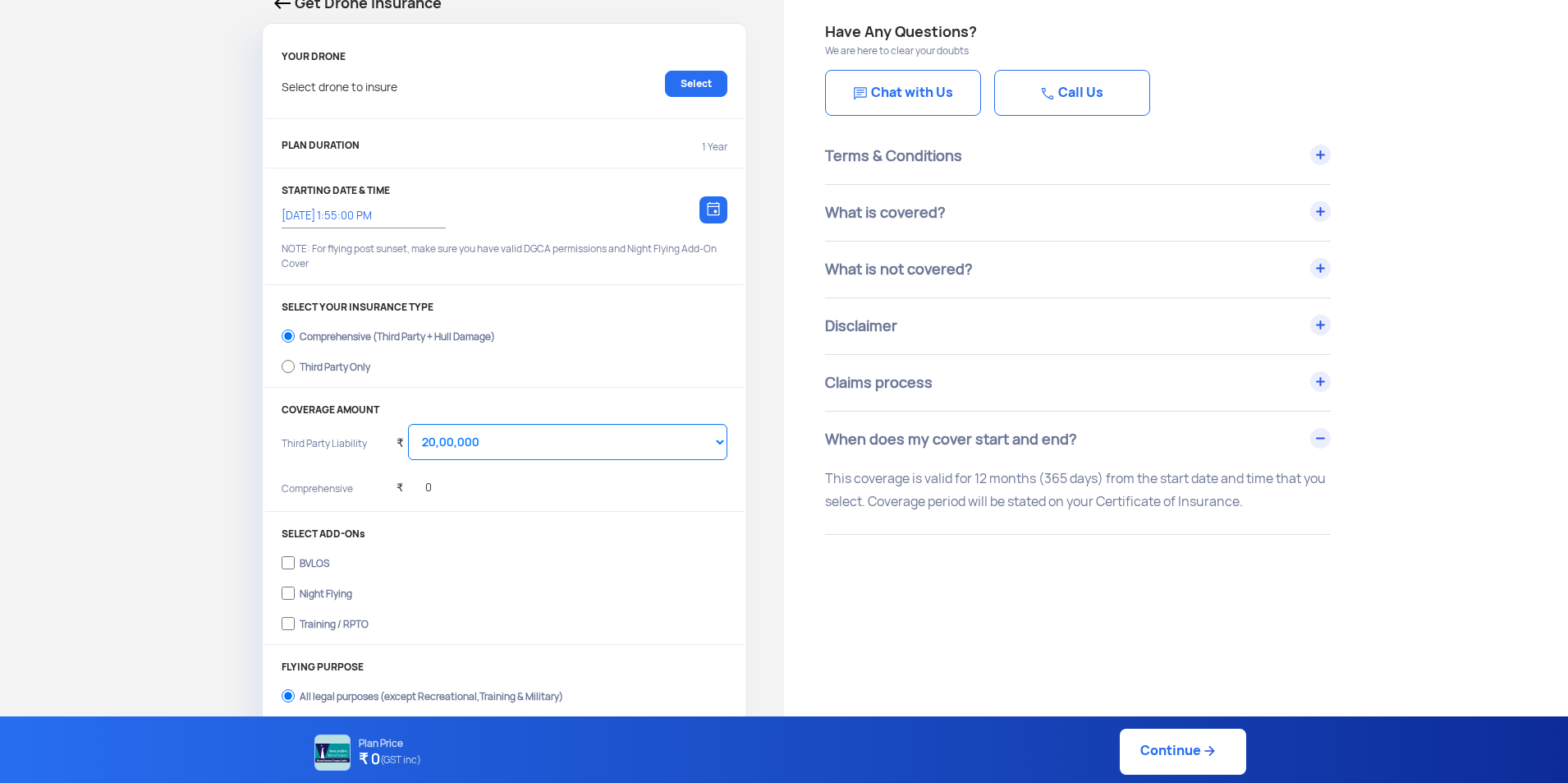
click at [1011, 385] on div "Claims process" at bounding box center [1078, 383] width 506 height 56
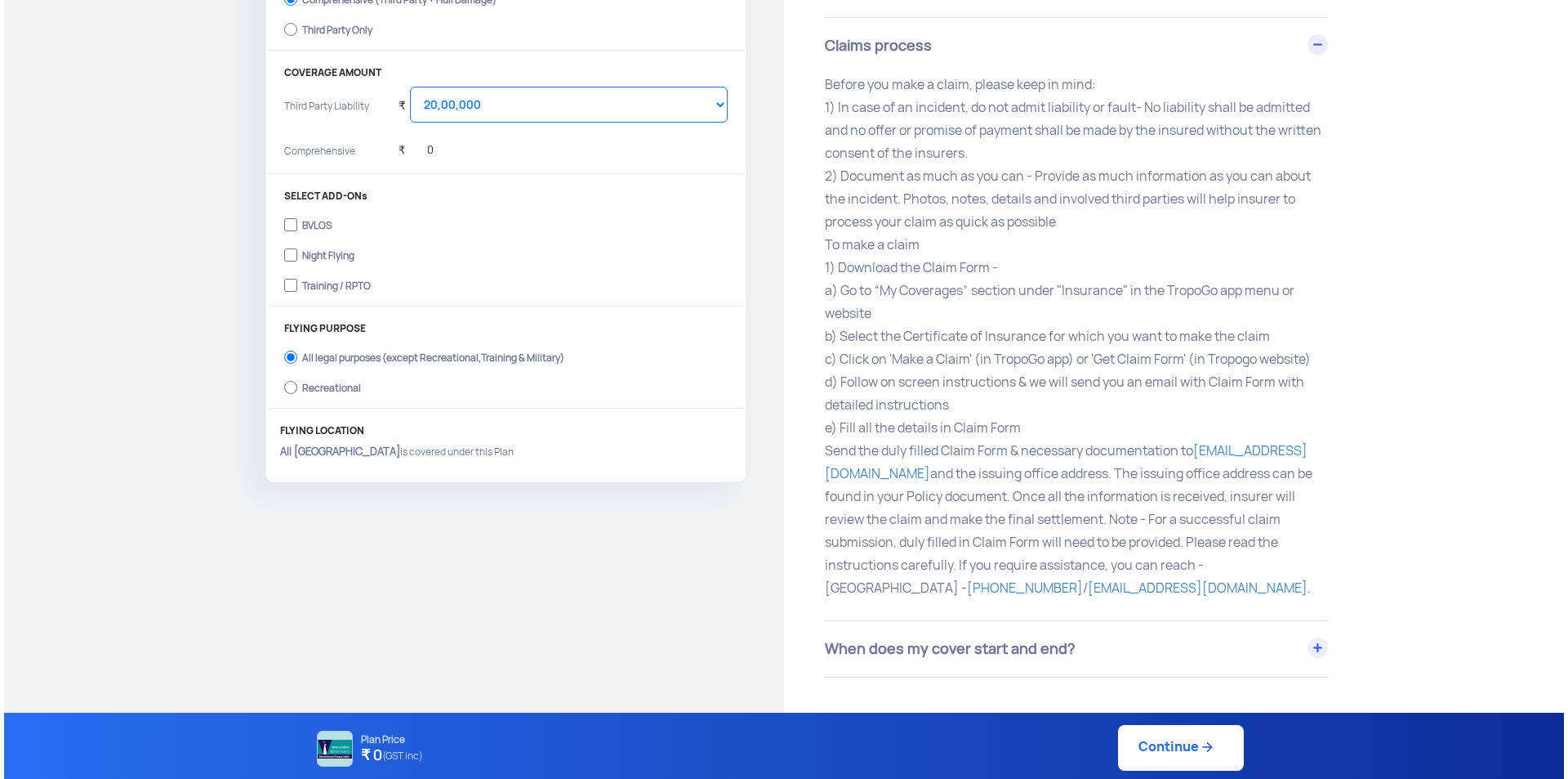
scroll to position [572, 0]
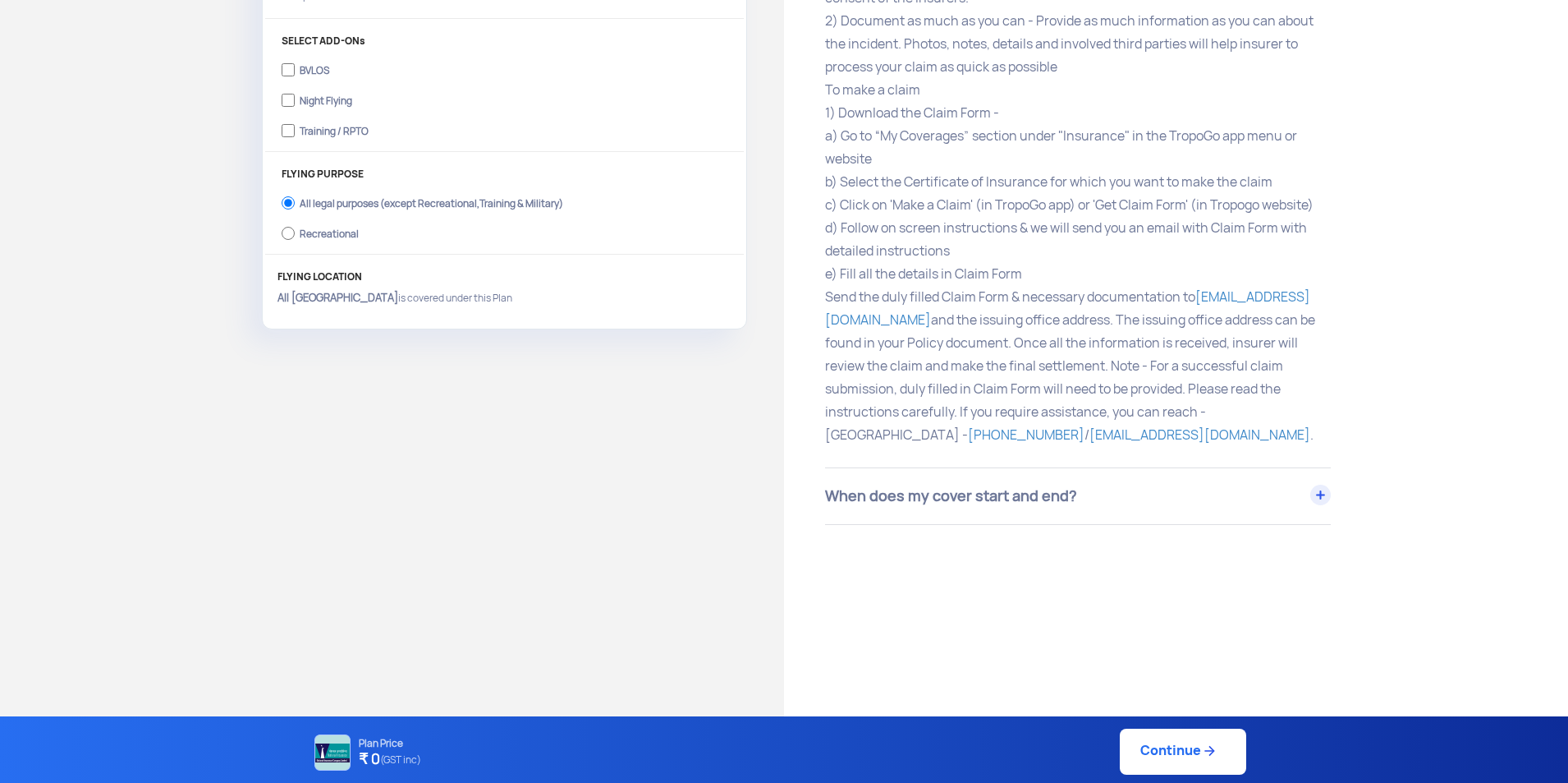
click at [1209, 759] on link "Continue" at bounding box center [1183, 752] width 126 height 46
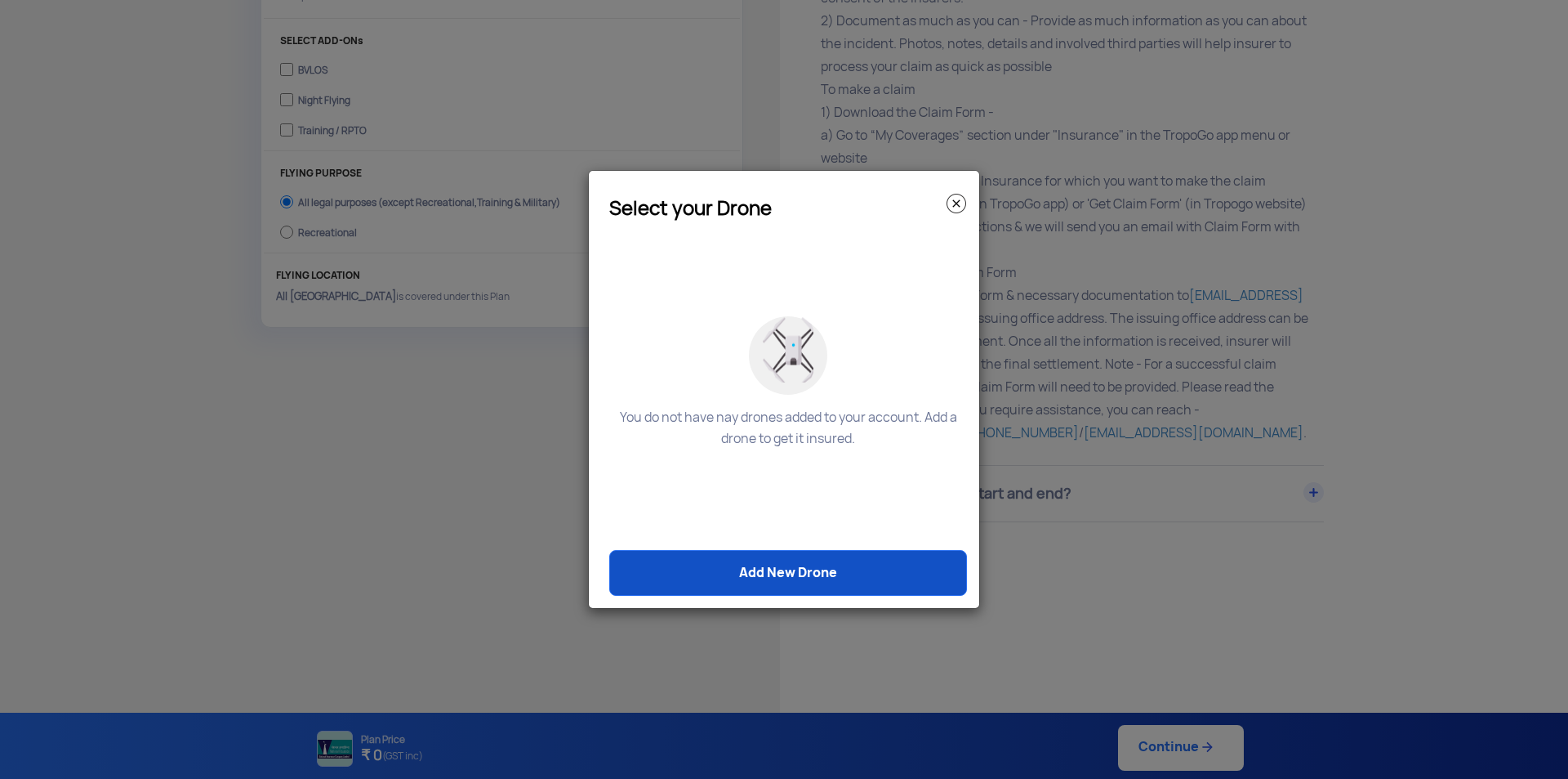
click at [828, 573] on link "Add New Drone" at bounding box center [788, 572] width 358 height 46
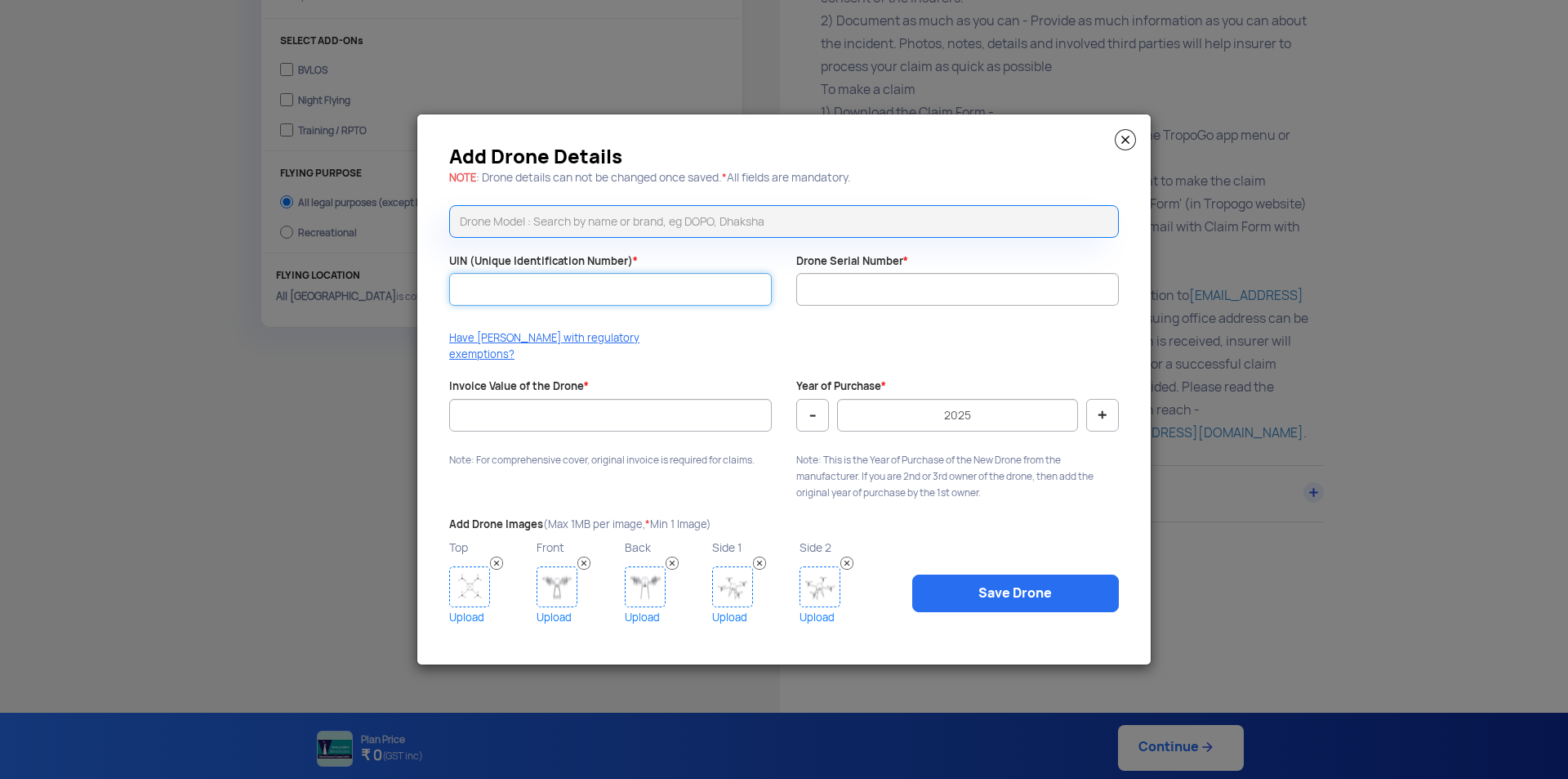
click at [607, 303] on input "UIN (Unique Identification Number) *" at bounding box center [610, 289] width 323 height 33
click at [886, 292] on input "Drone Serial Number *" at bounding box center [957, 289] width 323 height 33
click at [692, 258] on div "Add Drone Details NOTE : Drone details can not be changed once saved. * All fie…" at bounding box center [784, 389] width 733 height 549
click at [624, 414] on input "Invoice Value of the Drone *" at bounding box center [610, 415] width 323 height 33
click at [1127, 144] on img at bounding box center [1125, 139] width 21 height 21
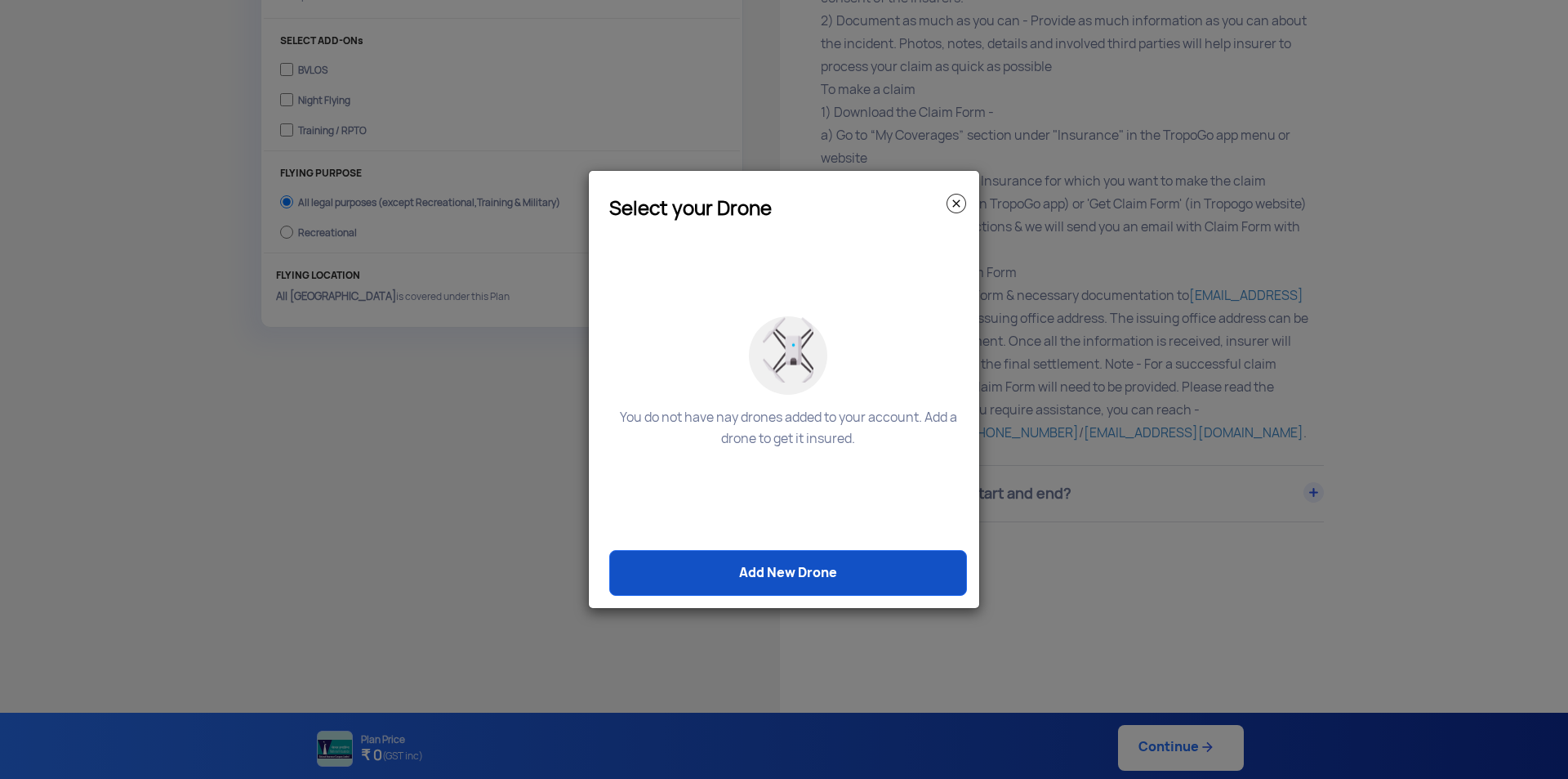
click at [789, 577] on link "Add New Drone" at bounding box center [788, 572] width 358 height 46
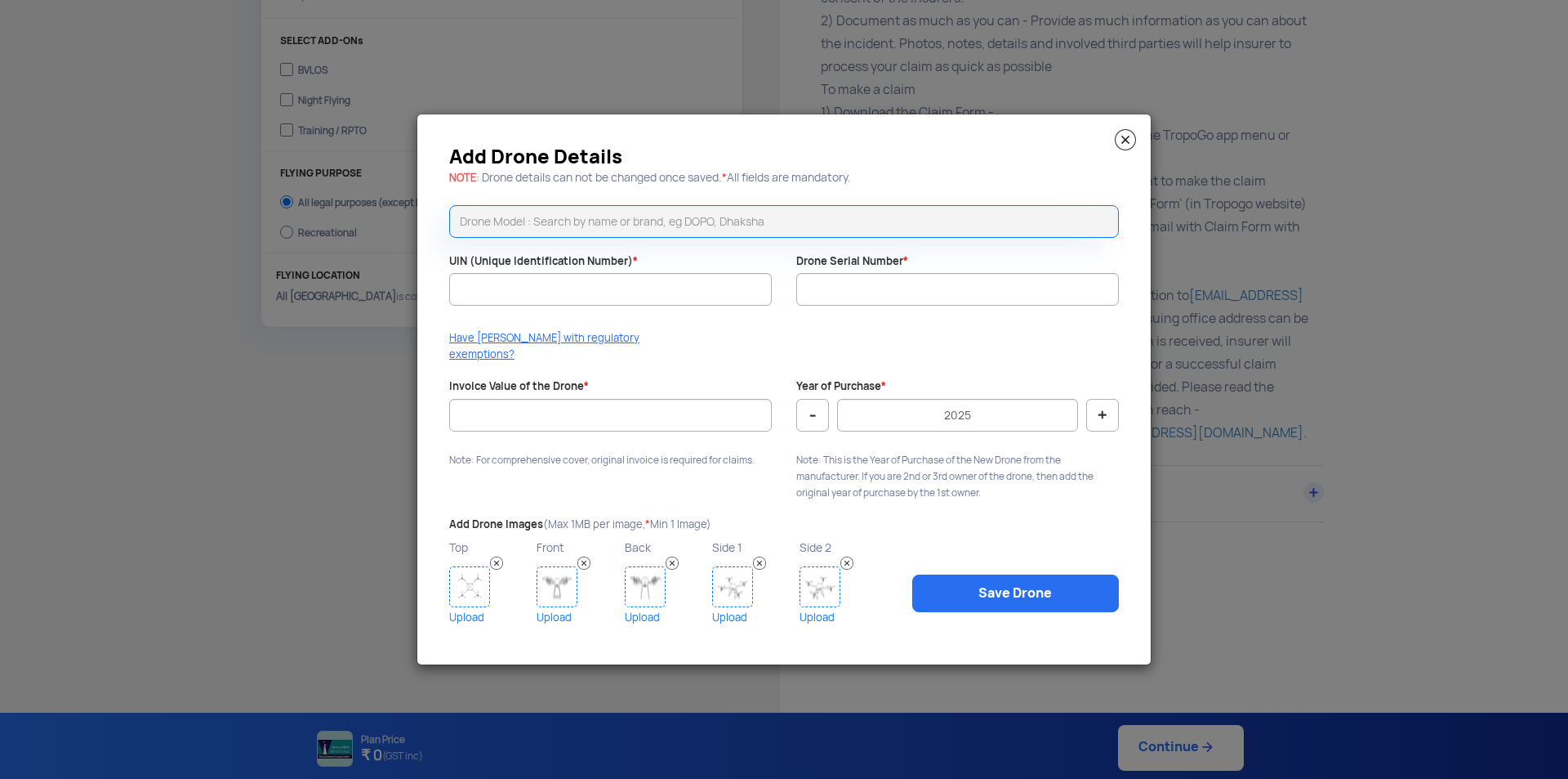
click at [1127, 150] on img at bounding box center [1125, 139] width 21 height 21
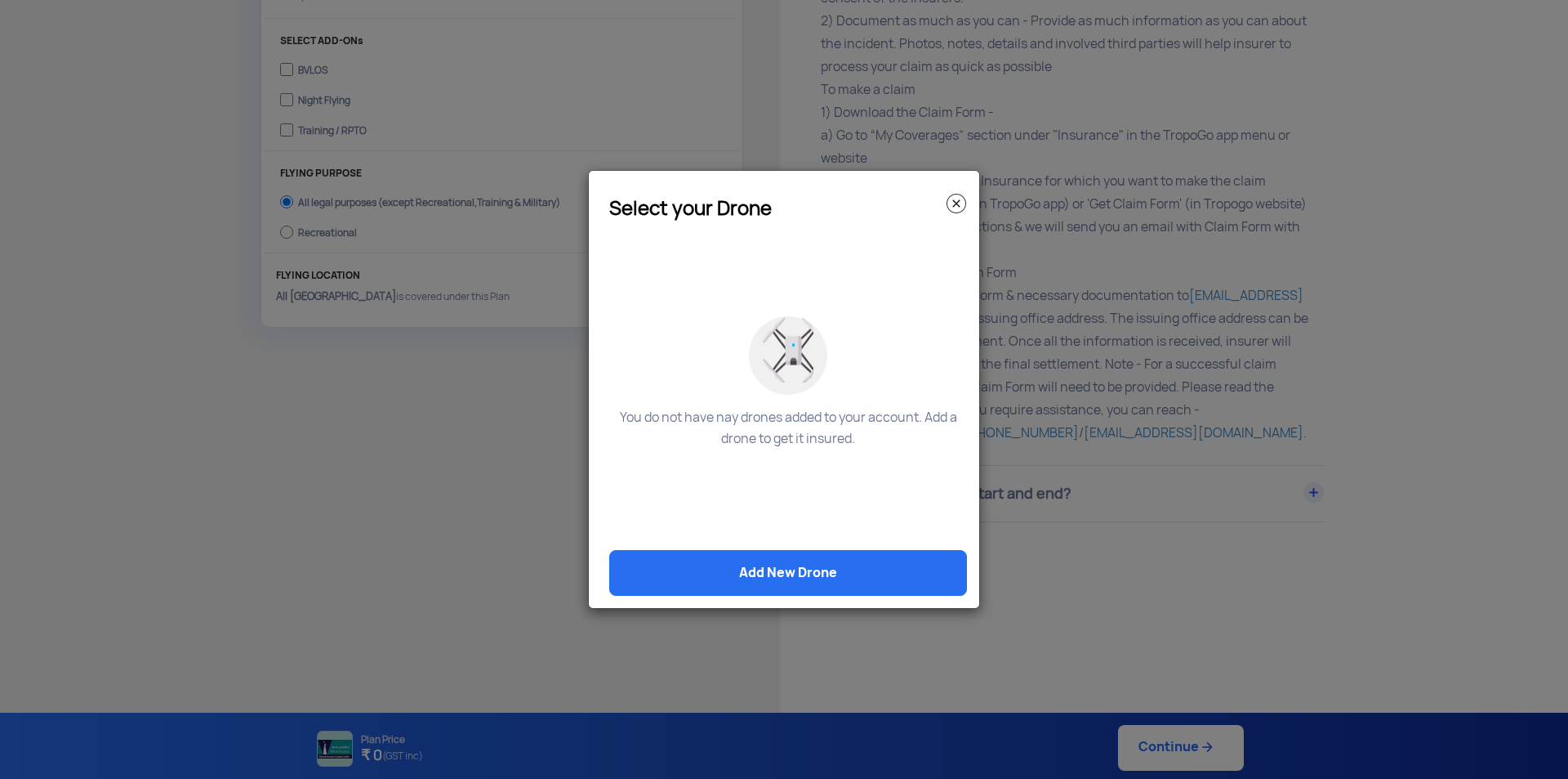
click at [950, 197] on img at bounding box center [955, 203] width 19 height 19
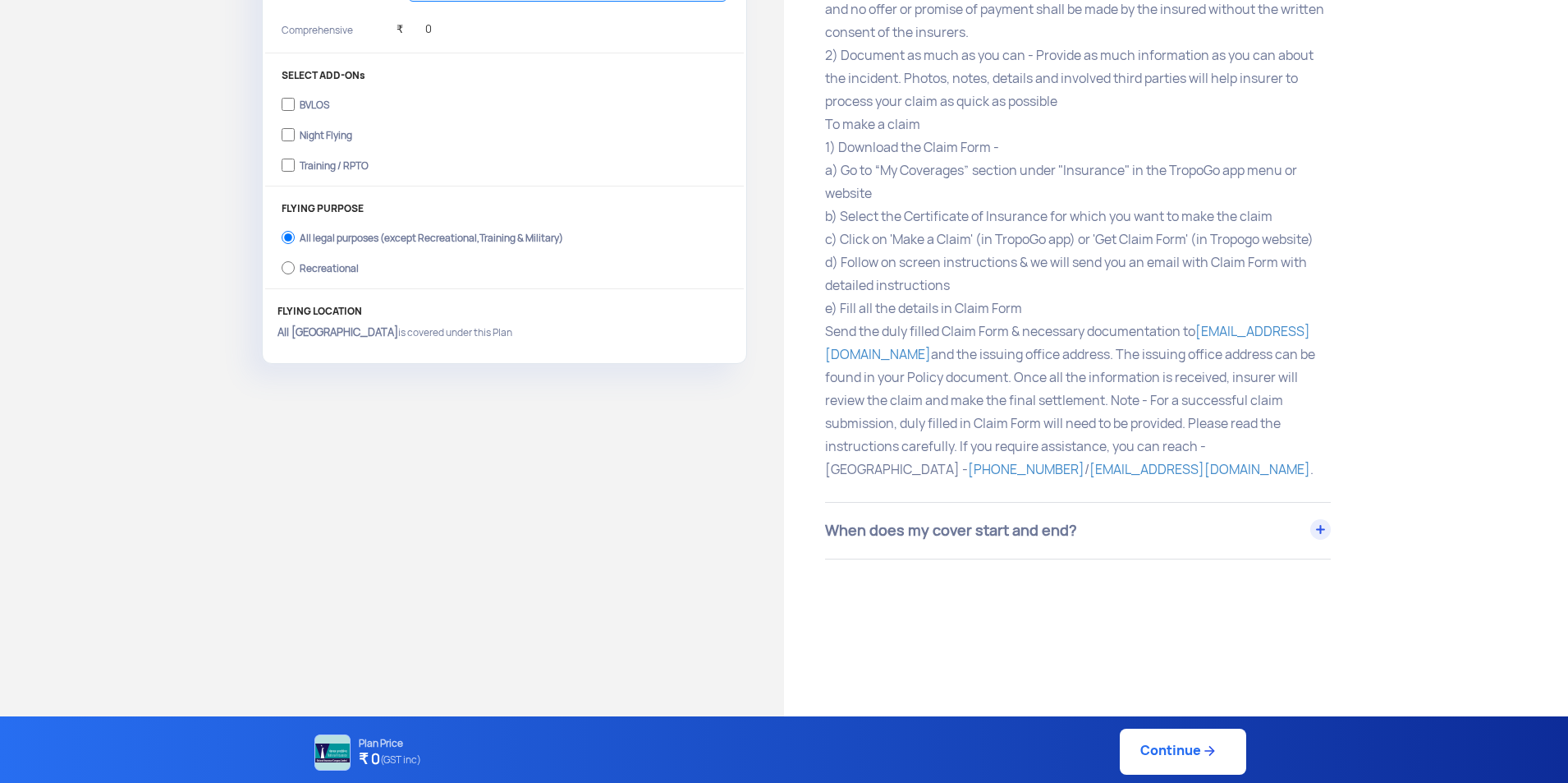
scroll to position [0, 0]
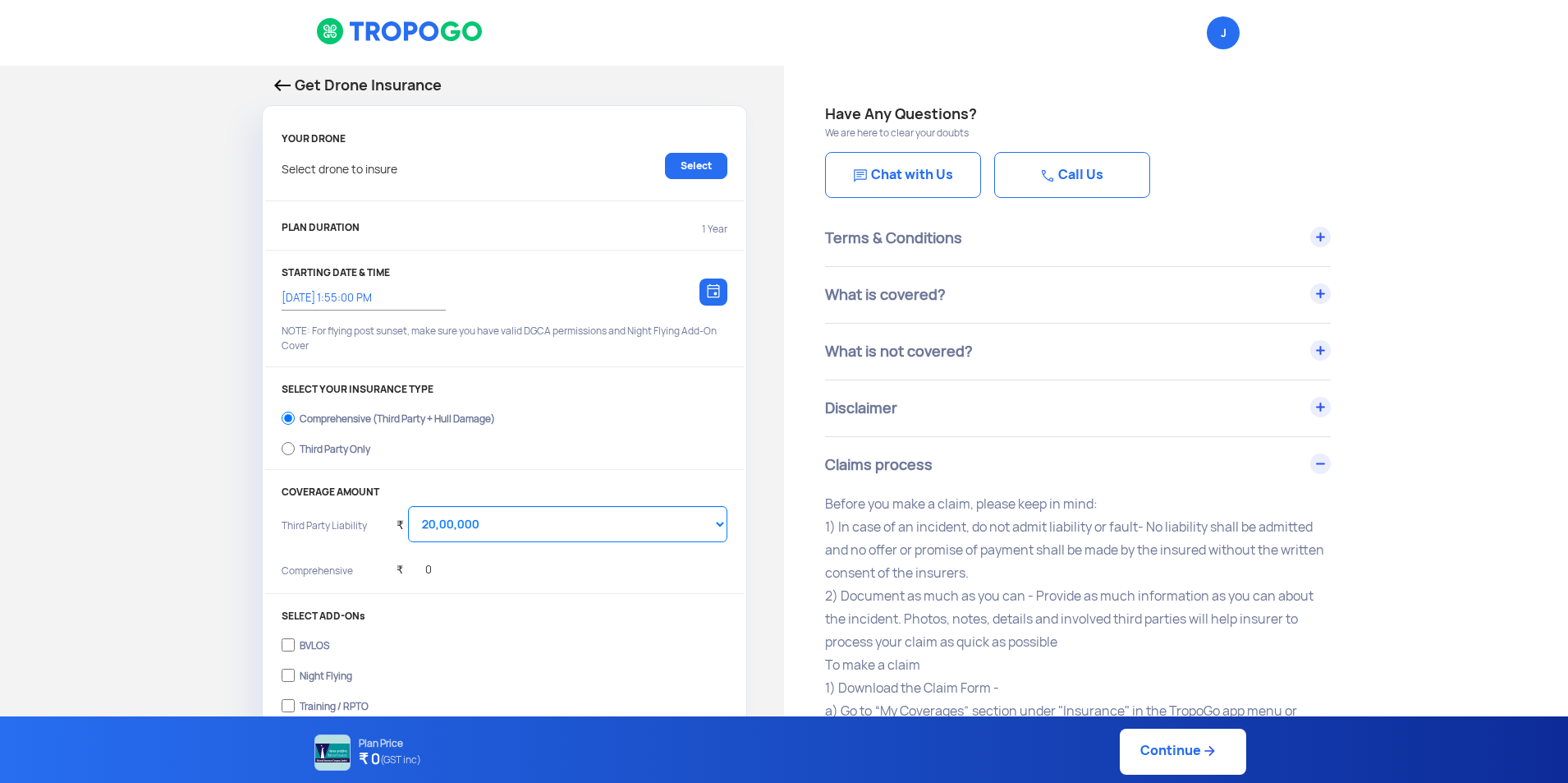
click at [942, 171] on link "Chat with Us" at bounding box center [903, 175] width 156 height 46
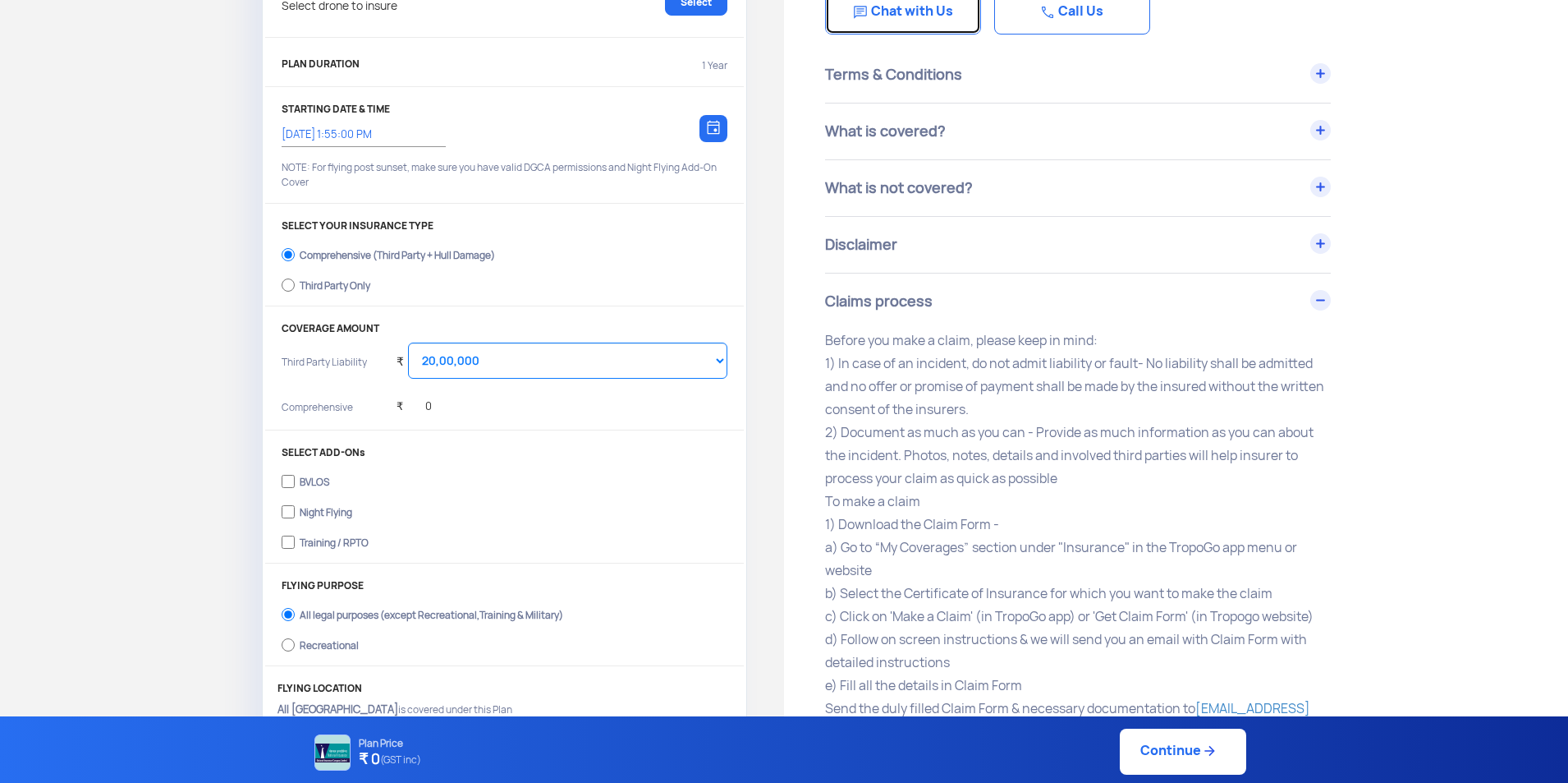
scroll to position [164, 0]
click at [287, 540] on input "Training / RPTO" at bounding box center [288, 541] width 14 height 23
checkbox input "false"
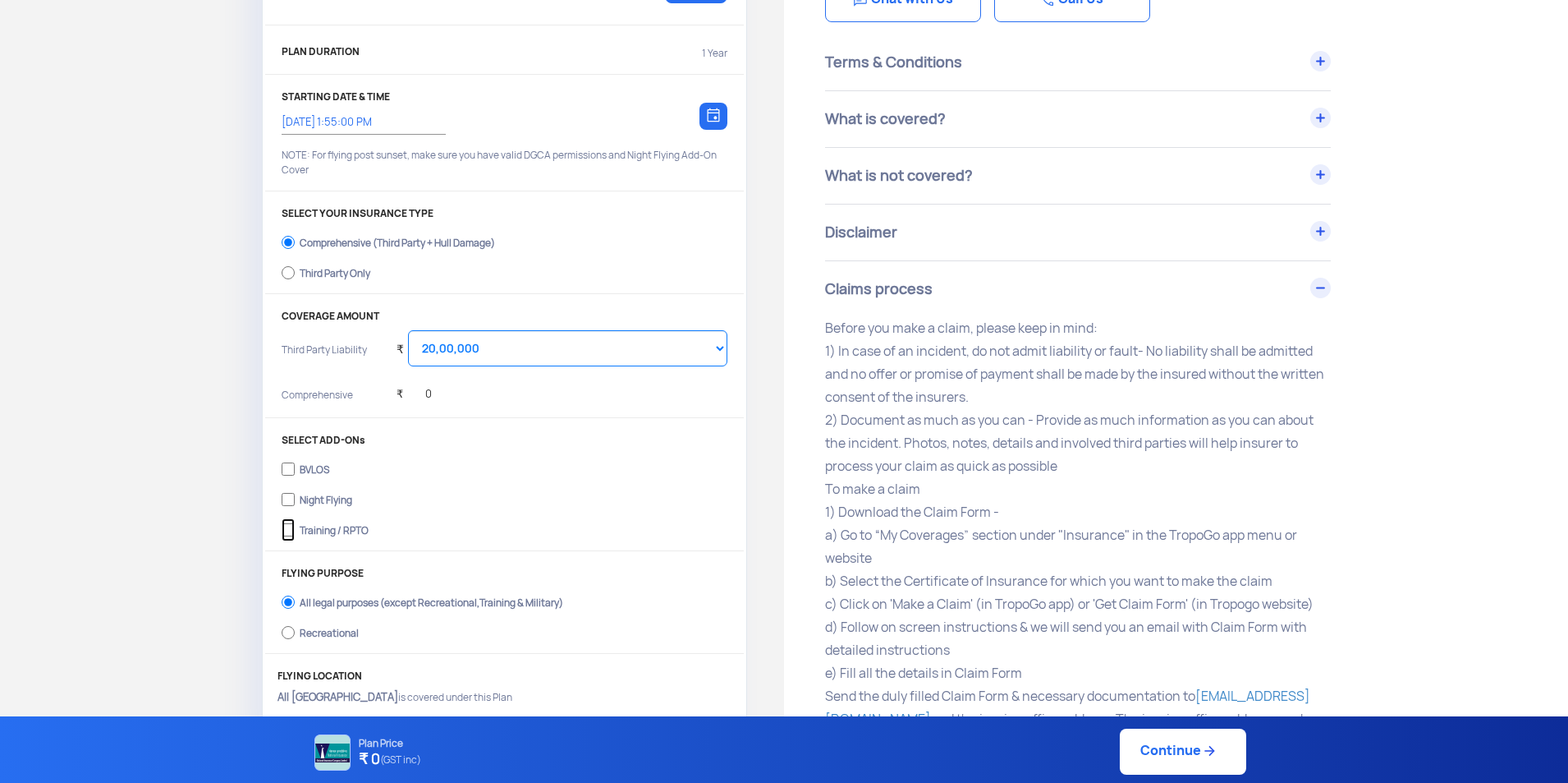
scroll to position [329, 0]
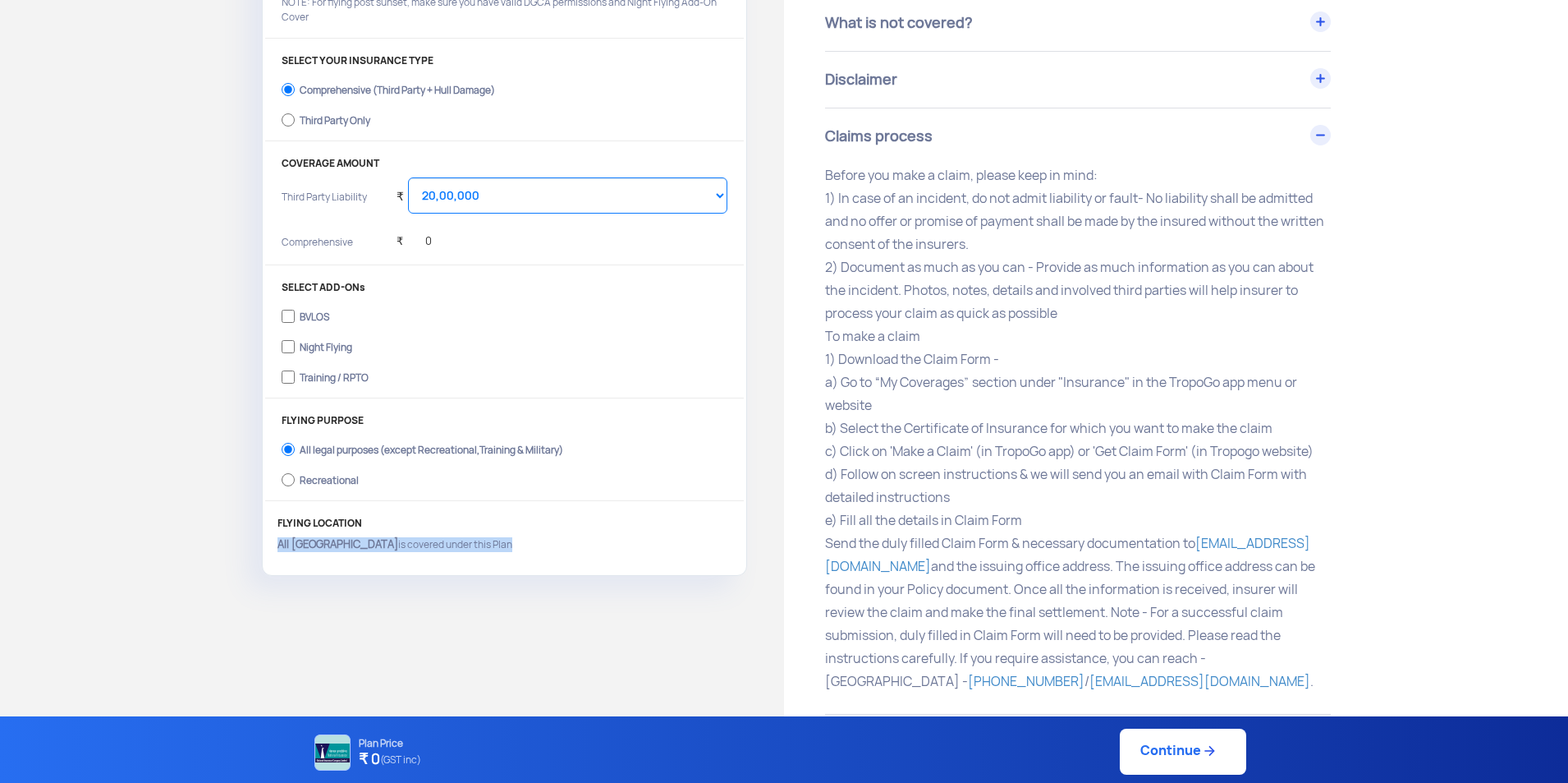
drag, startPoint x: 271, startPoint y: 548, endPoint x: 482, endPoint y: 549, distance: 211.0
click at [482, 549] on div "FLYING LOCATION All India is covered under this Plan" at bounding box center [504, 545] width 479 height 55
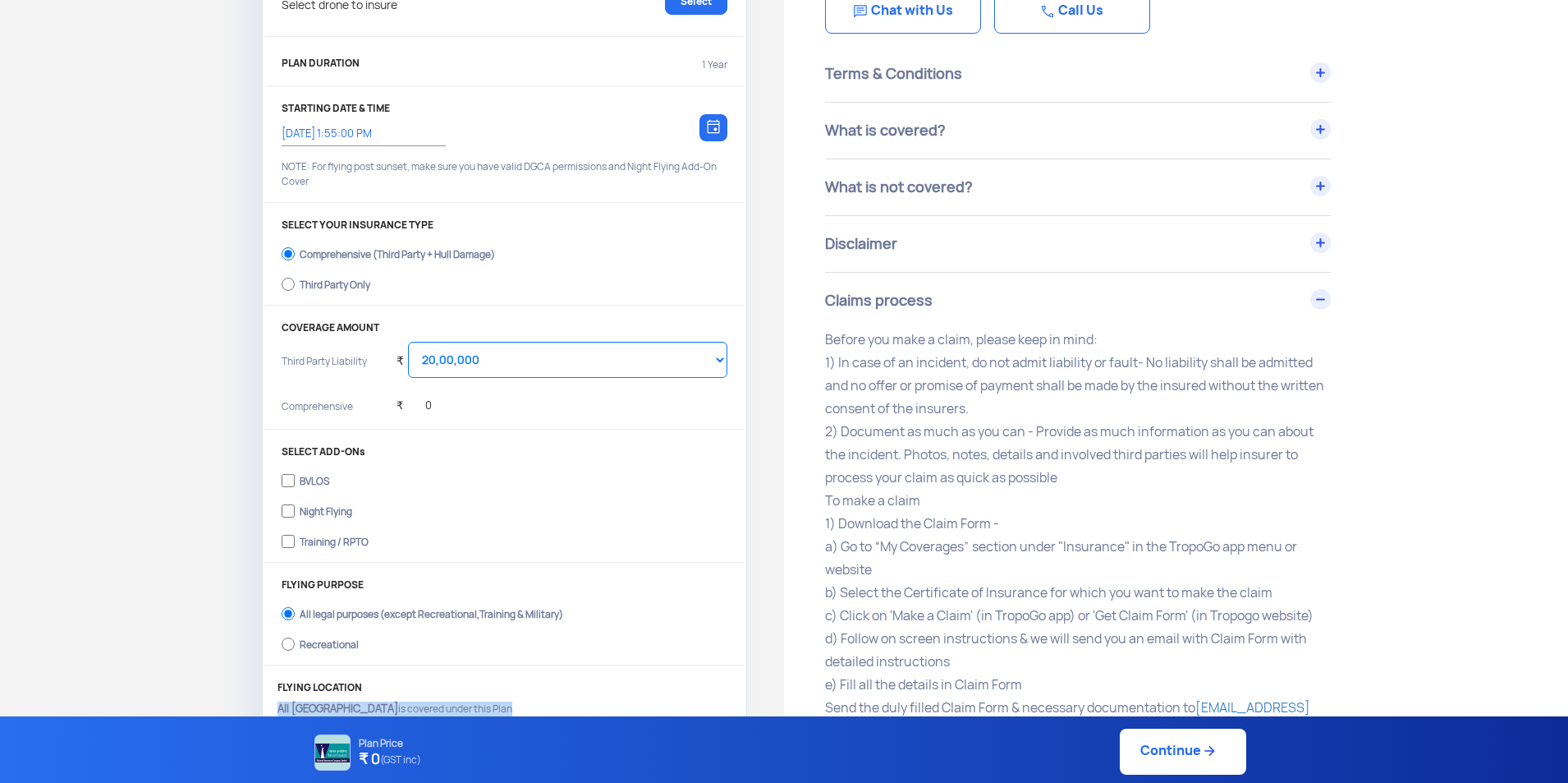
scroll to position [0, 0]
